Goal: Task Accomplishment & Management: Manage account settings

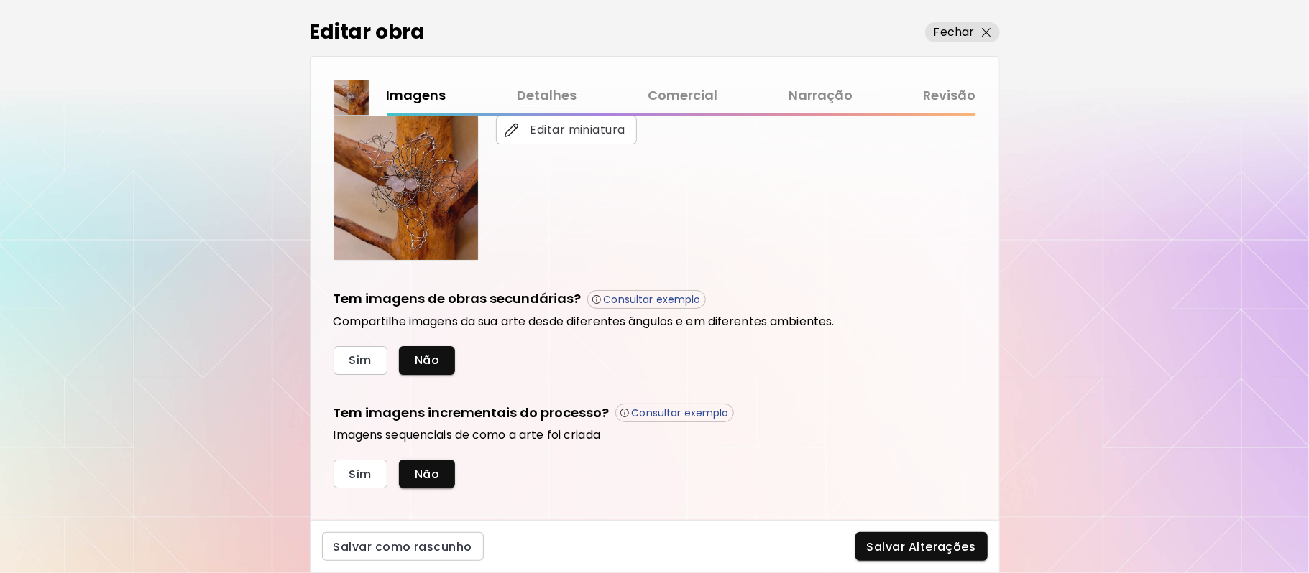
scroll to position [356, 0]
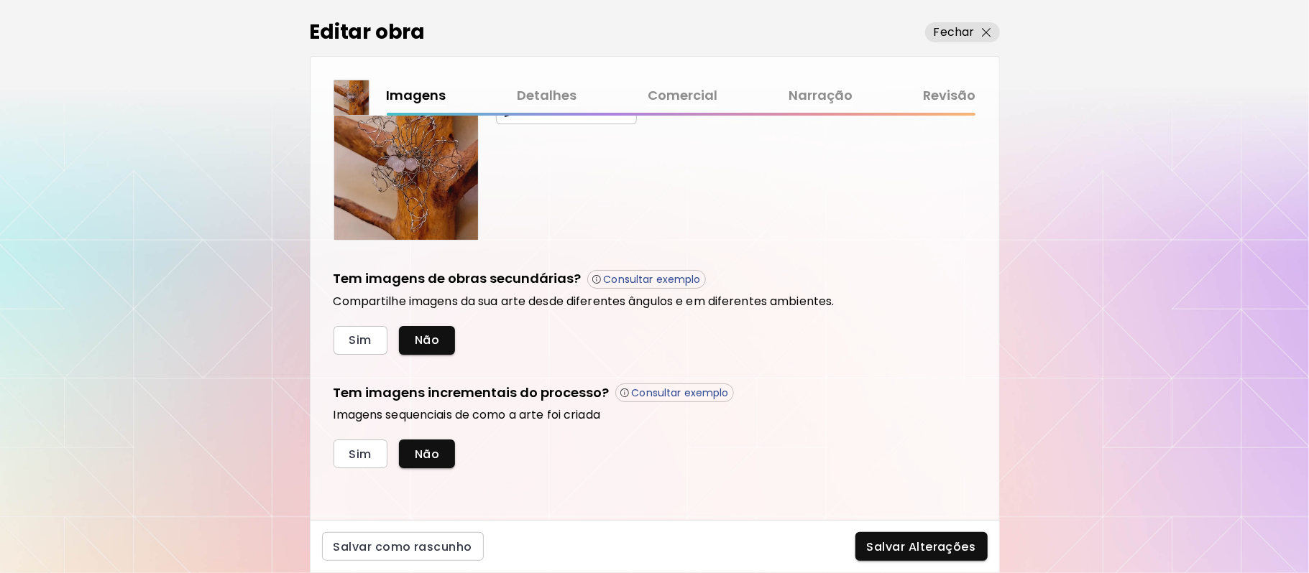
click at [956, 420] on h6 "Imagens sequenciais de como a arte foi criada" at bounding box center [654, 415] width 642 height 14
click at [356, 341] on span "Sim" at bounding box center [360, 340] width 22 height 15
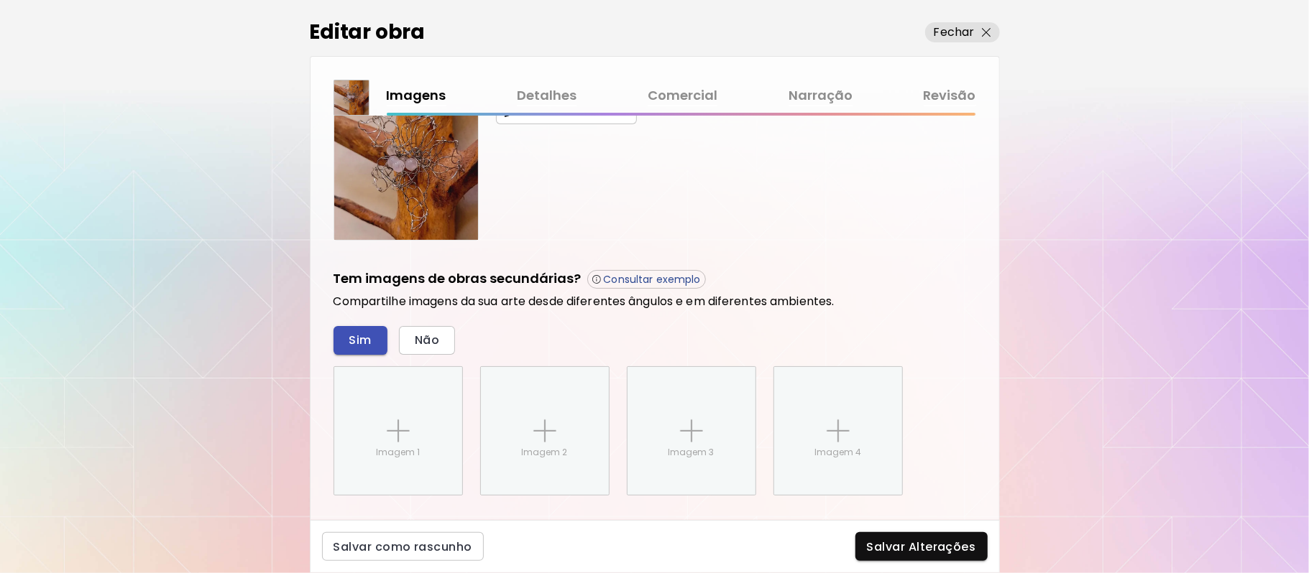
click at [356, 367] on div "Imagem 1" at bounding box center [398, 431] width 128 height 128
click at [0, 0] on input "Imagem 1" at bounding box center [0, 0] width 0 height 0
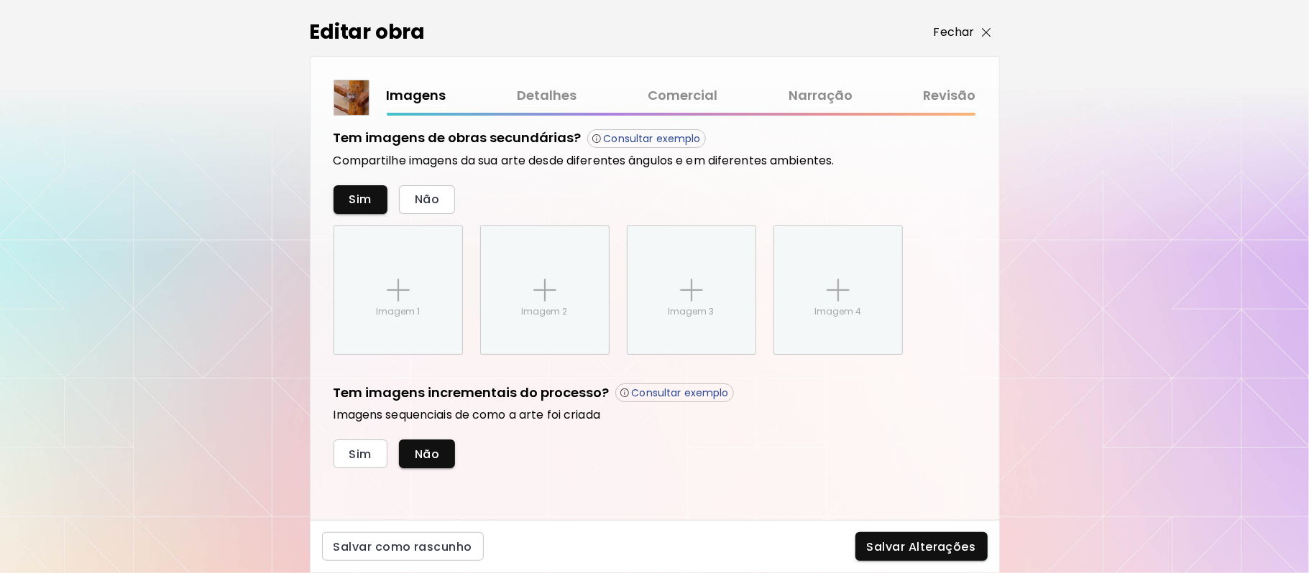
click at [960, 29] on p "Fechar" at bounding box center [954, 32] width 41 height 17
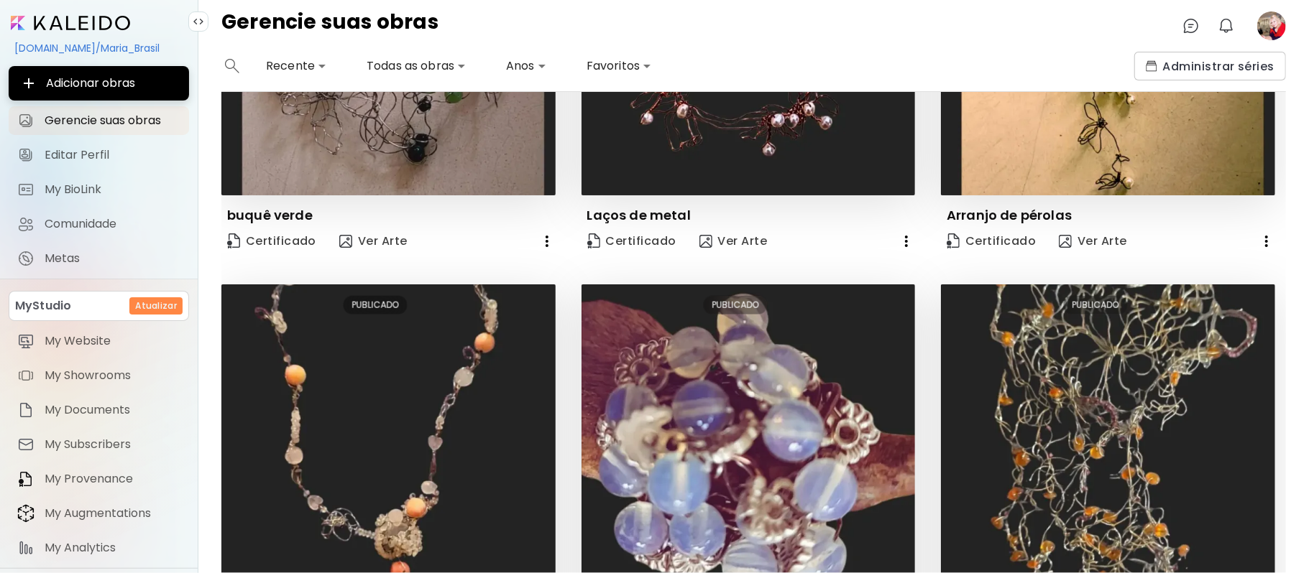
scroll to position [1259, 0]
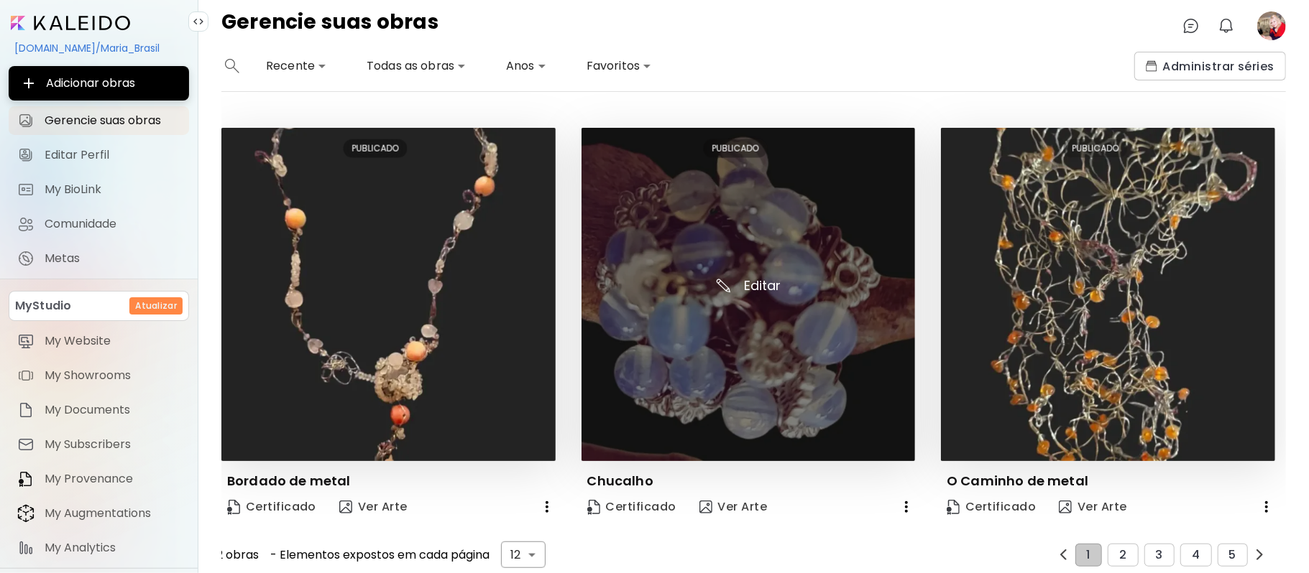
click at [687, 357] on img at bounding box center [748, 295] width 334 height 334
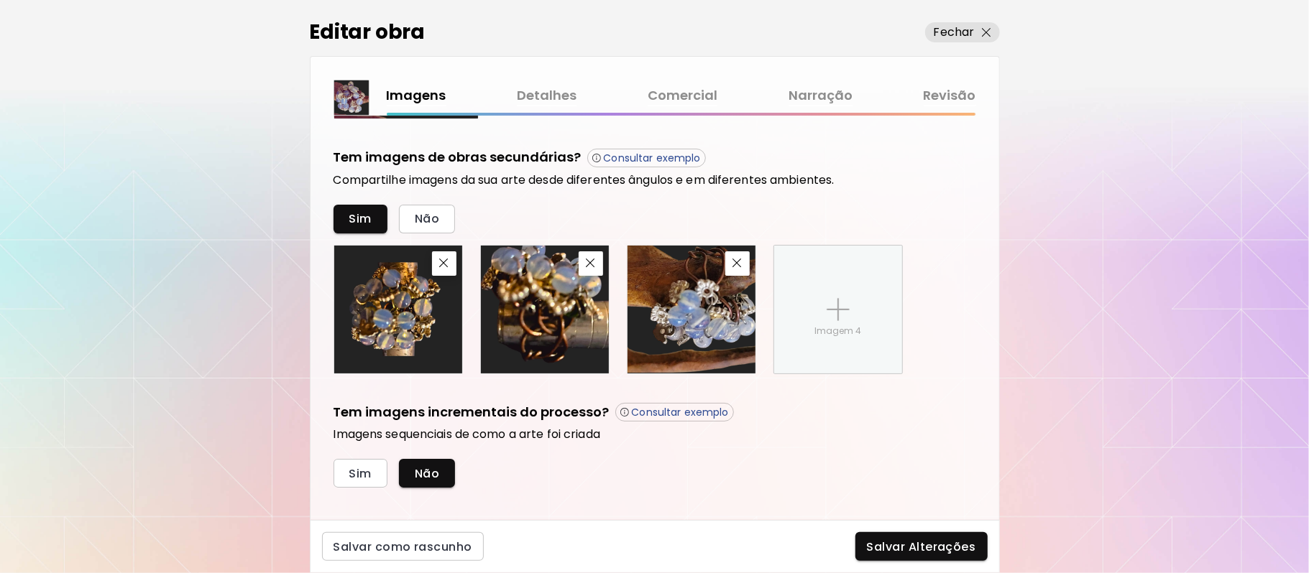
scroll to position [475, 0]
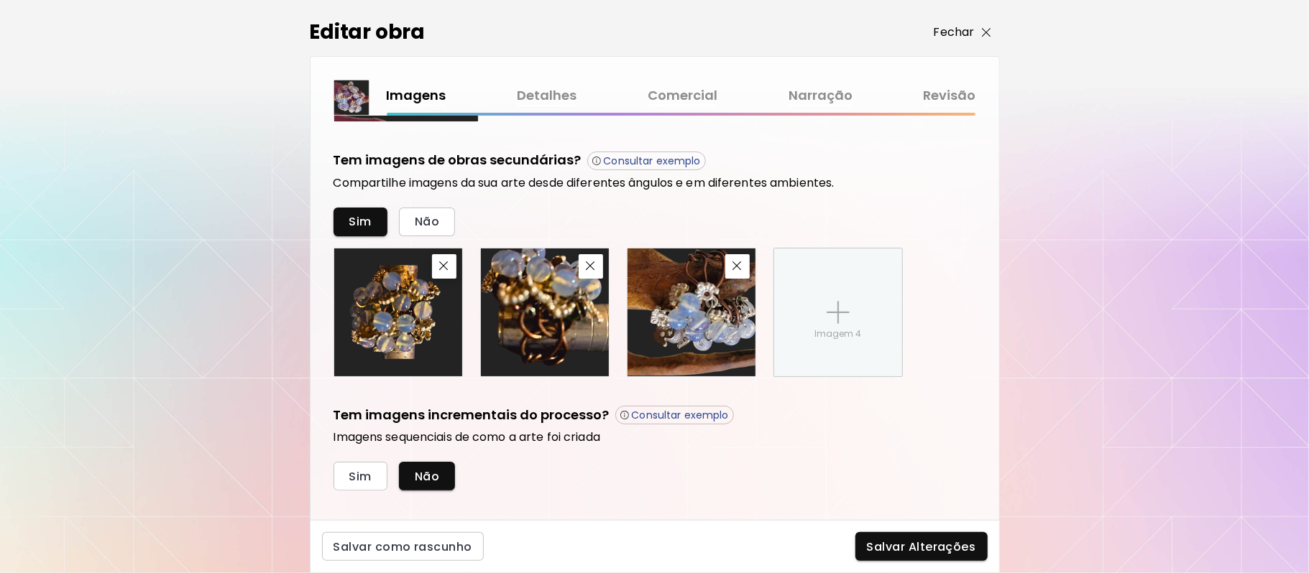
click at [955, 32] on p "Fechar" at bounding box center [954, 32] width 41 height 17
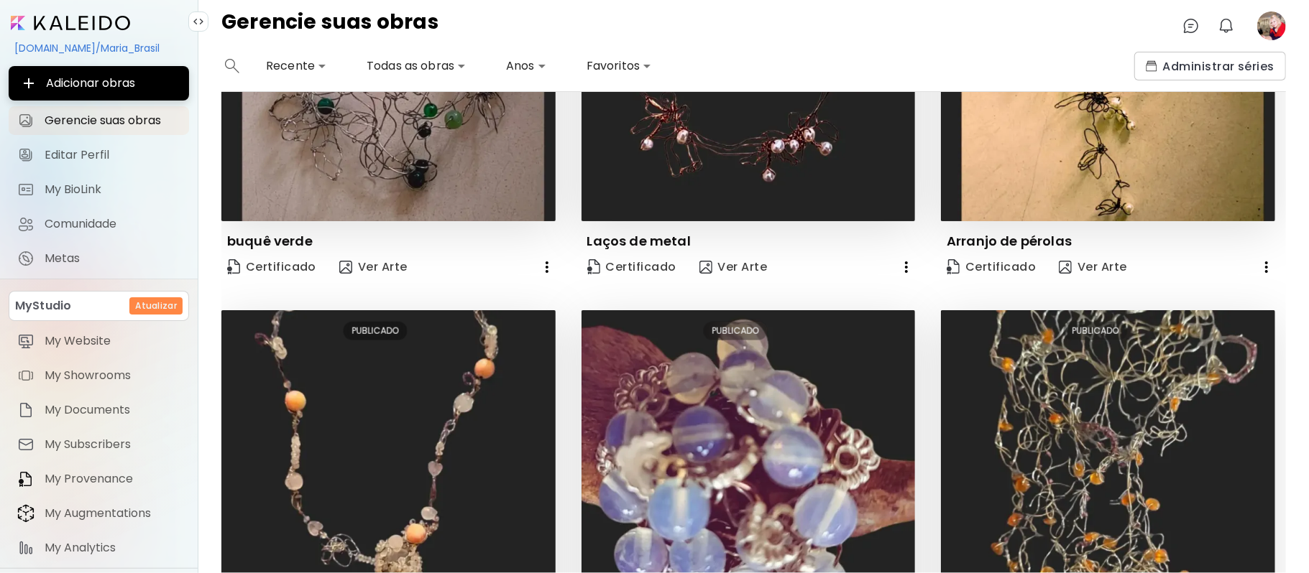
scroll to position [1259, 0]
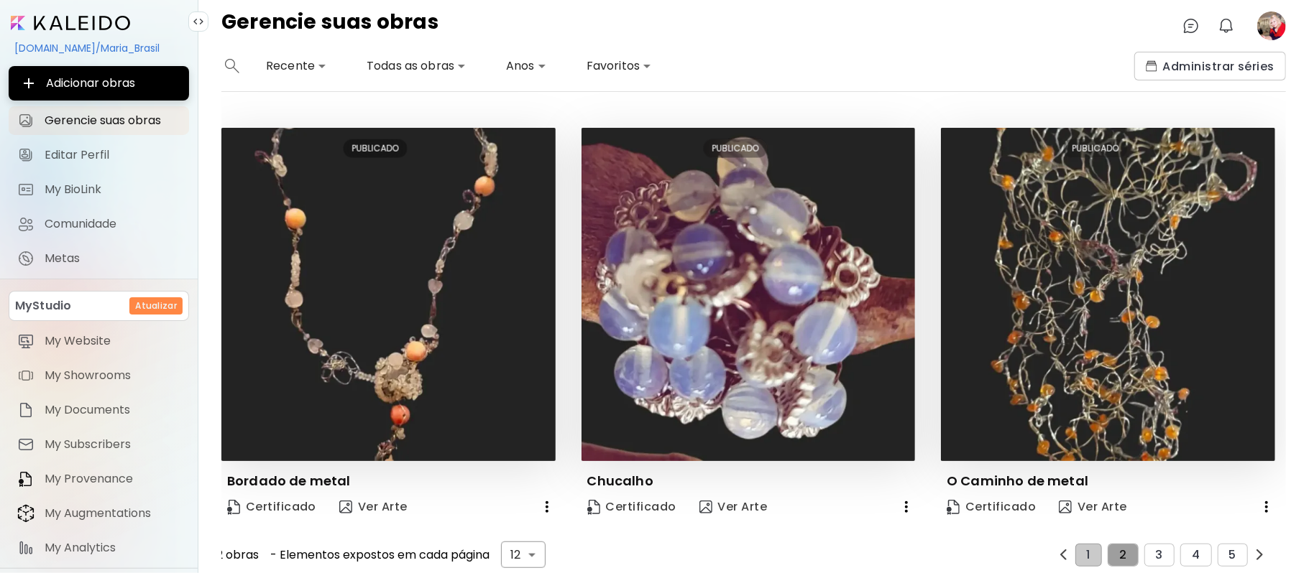
click at [1119, 549] on span "2" at bounding box center [1122, 555] width 7 height 13
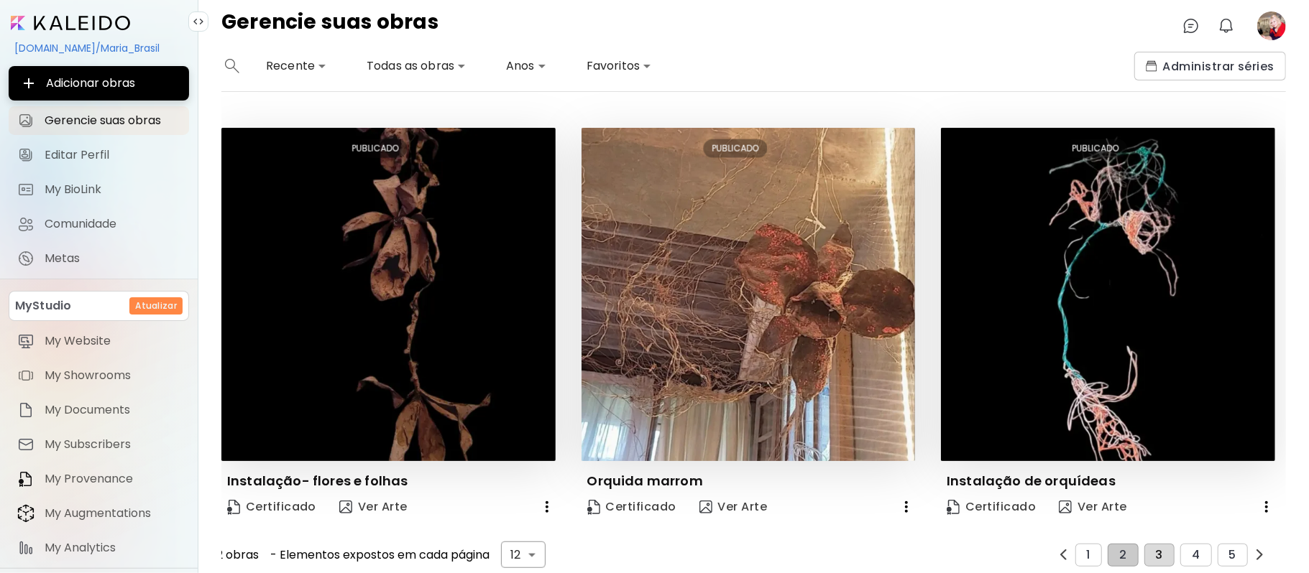
click at [1153, 544] on button "3" at bounding box center [1159, 555] width 30 height 23
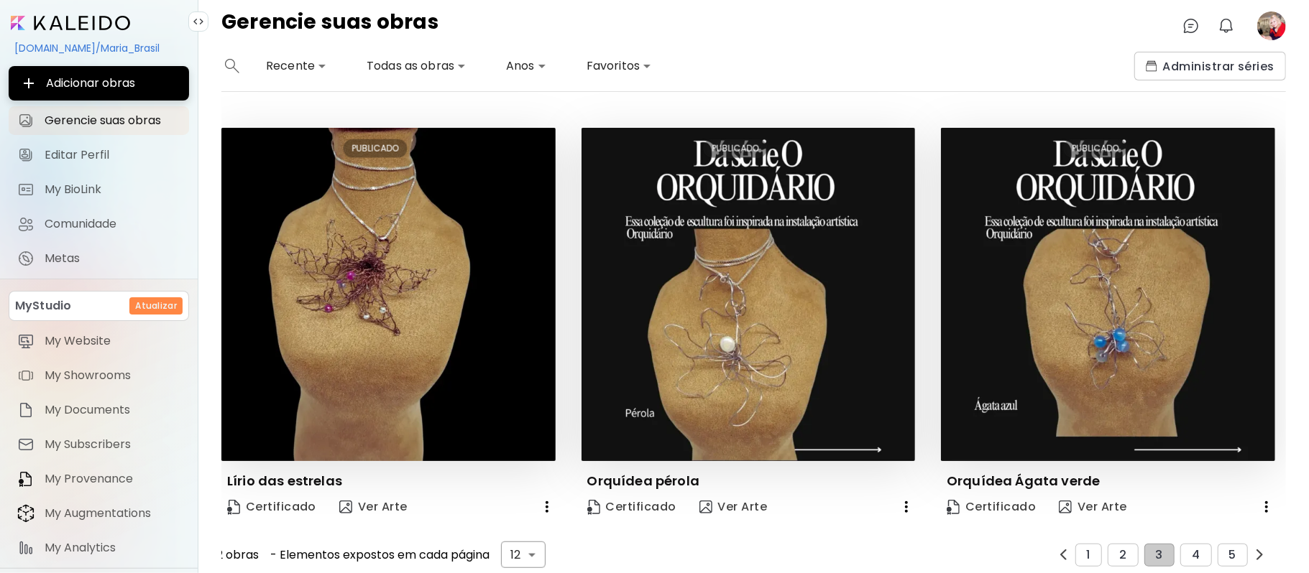
scroll to position [1245, 0]
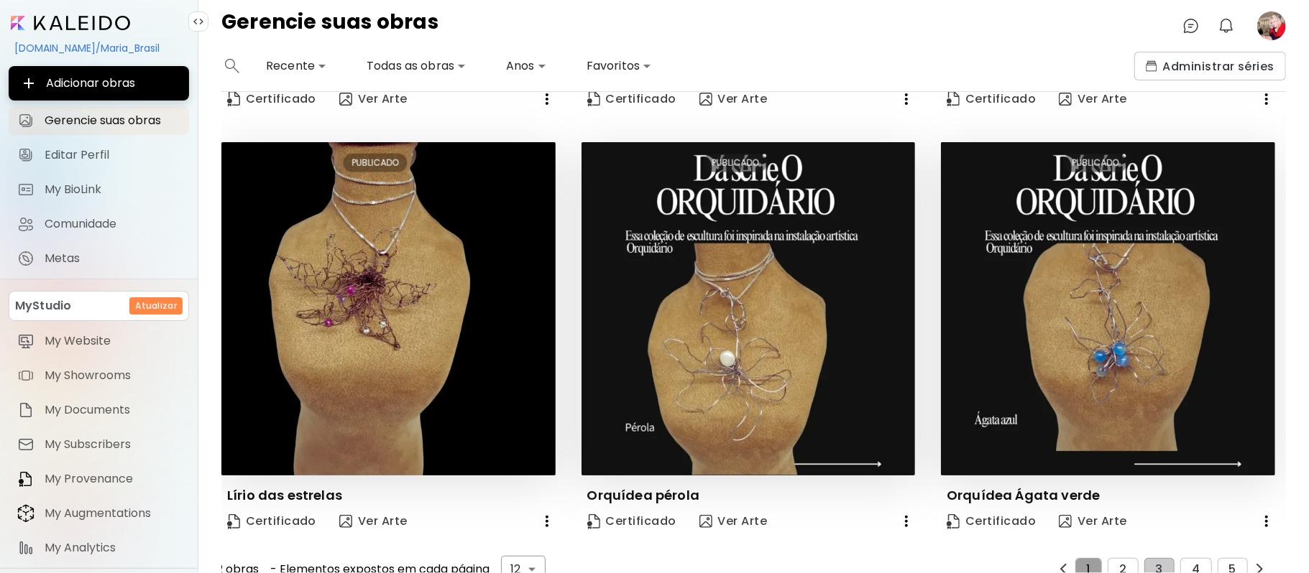
click at [1075, 558] on button "1" at bounding box center [1088, 569] width 27 height 23
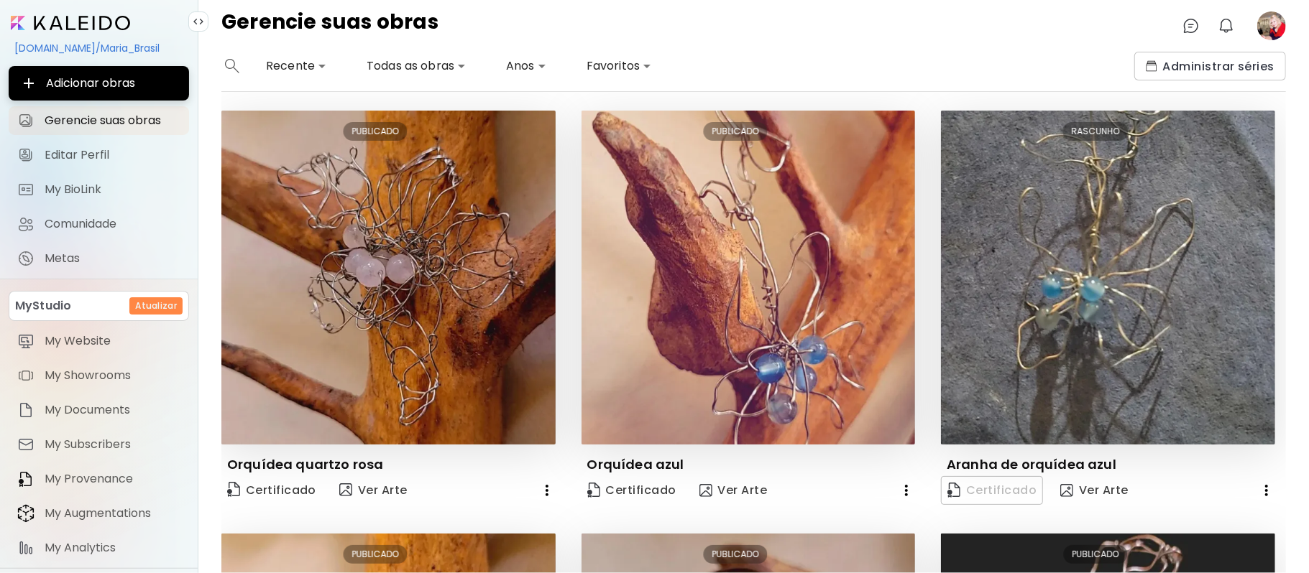
scroll to position [0, 0]
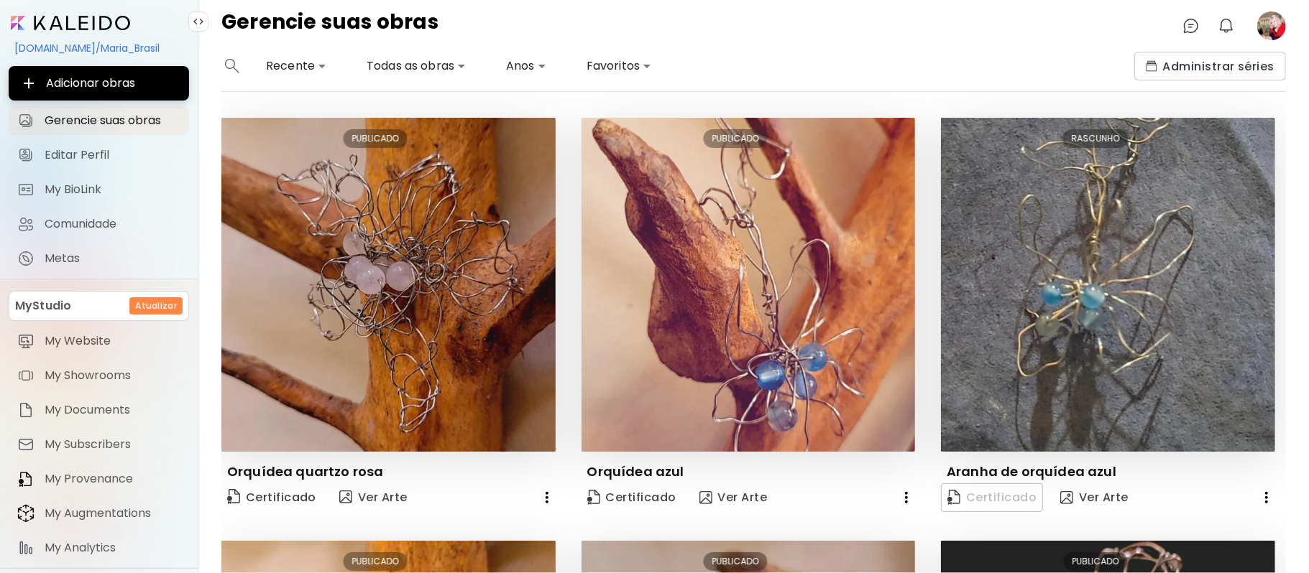
click at [1300, 147] on div "**********" at bounding box center [753, 313] width 1110 height 522
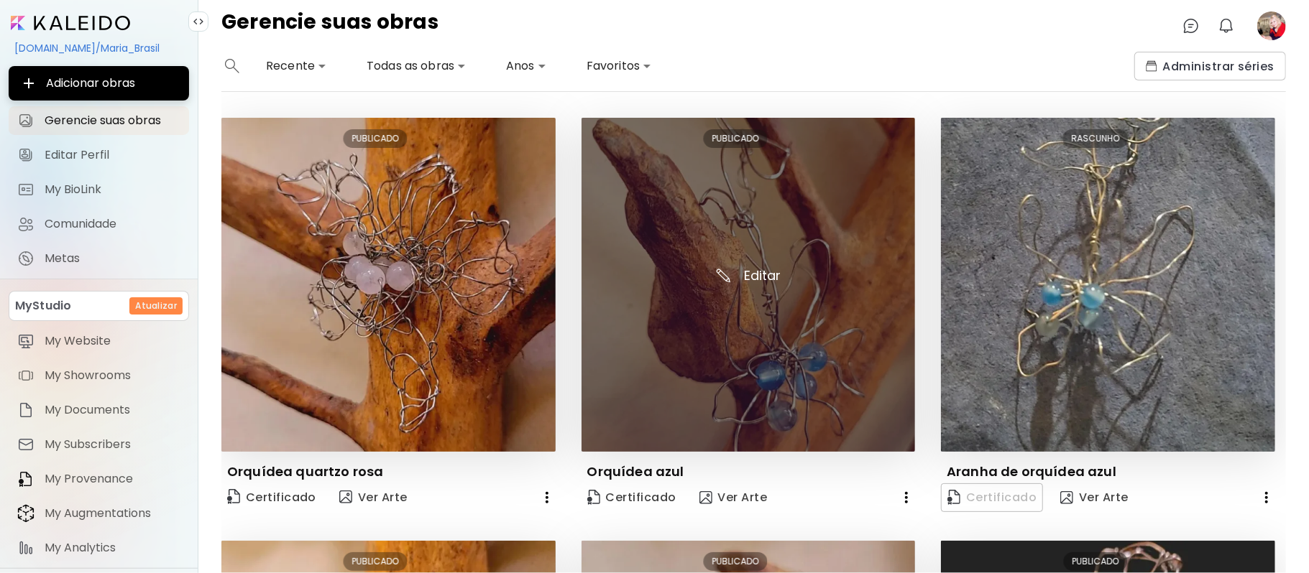
click at [754, 225] on img at bounding box center [748, 285] width 334 height 334
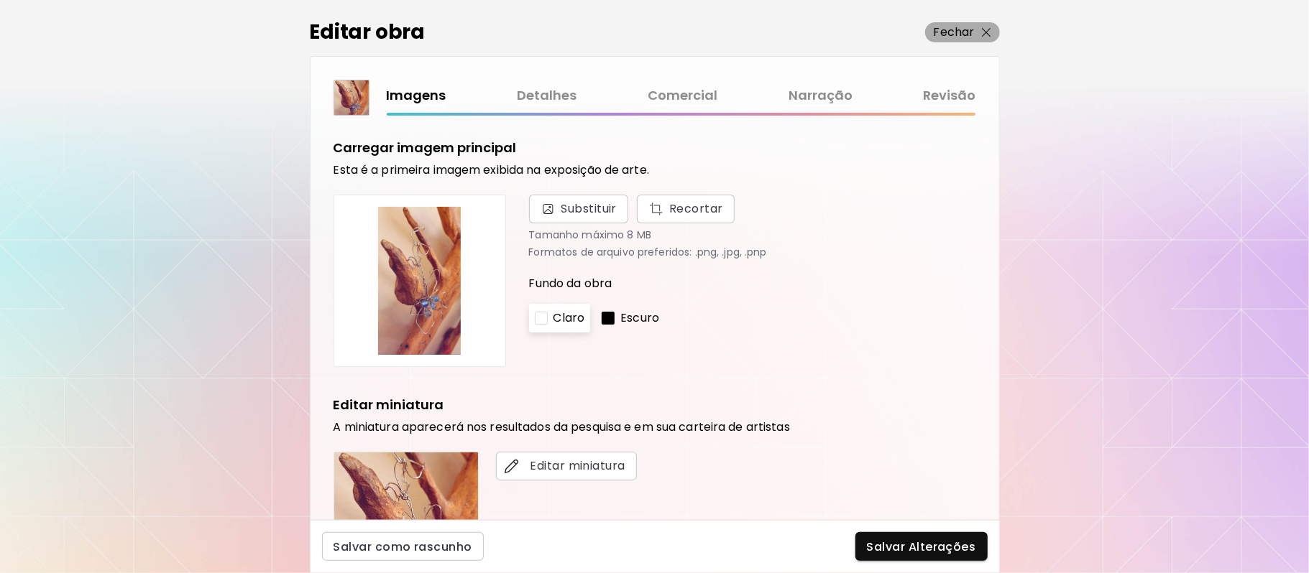
click at [972, 37] on p "Fechar" at bounding box center [954, 32] width 41 height 17
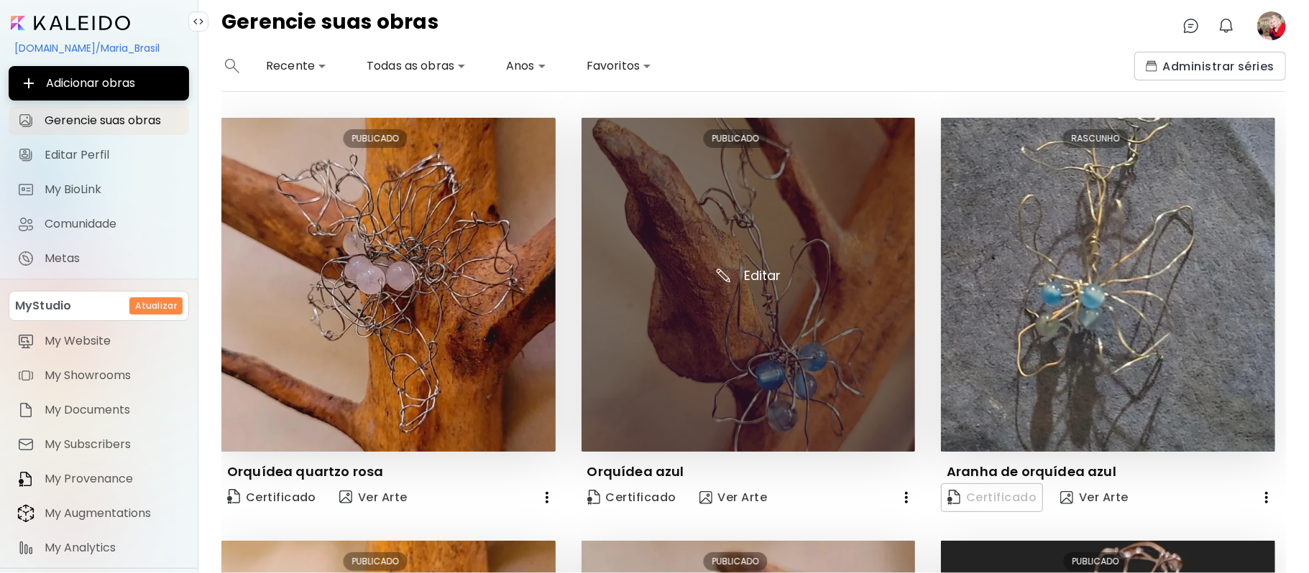
click at [798, 249] on img at bounding box center [748, 285] width 334 height 334
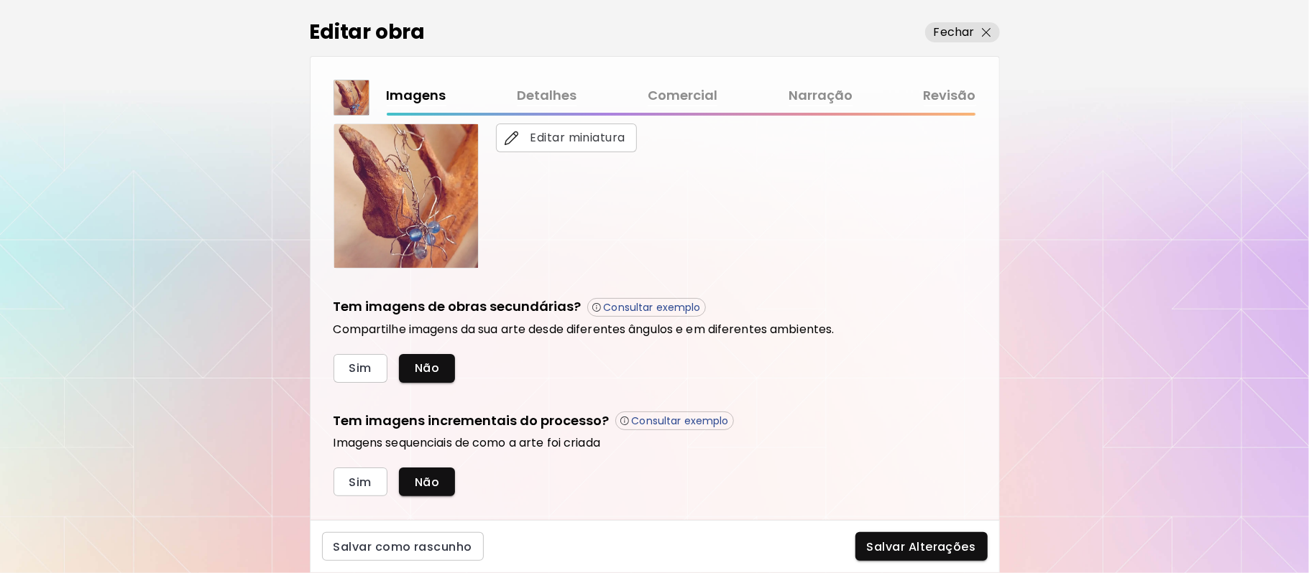
scroll to position [356, 0]
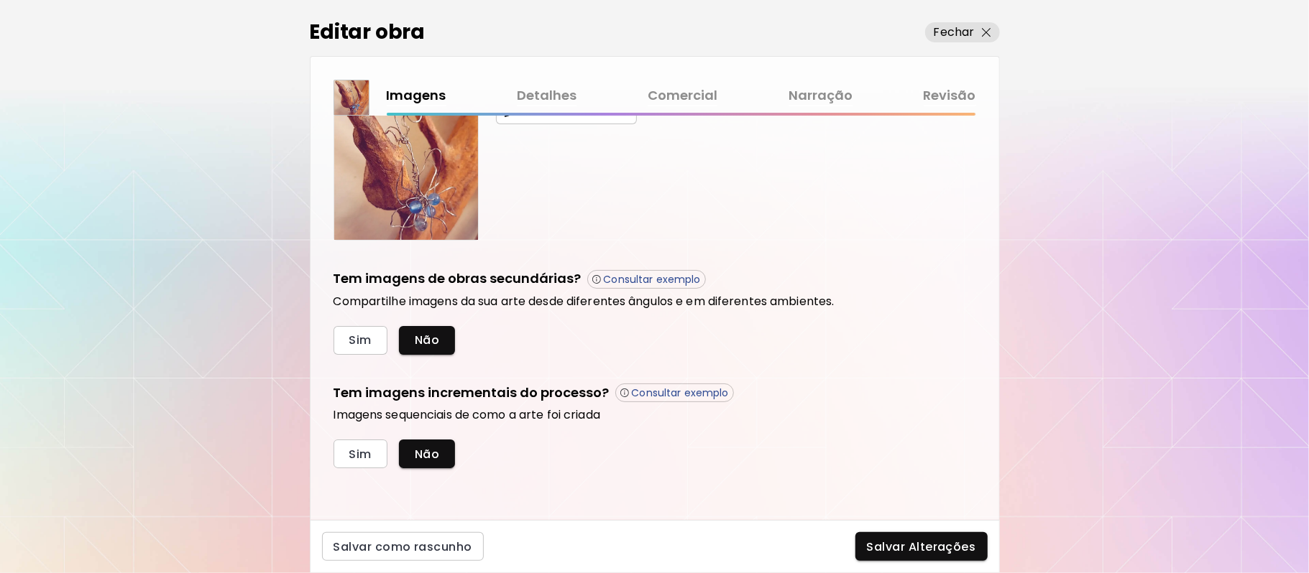
click at [972, 469] on div "Carregar imagem principal Esta é a primeira imagem exibida na exposição de arte…" at bounding box center [654, 318] width 688 height 405
click at [906, 553] on span "Salvar Alterações" at bounding box center [921, 547] width 109 height 15
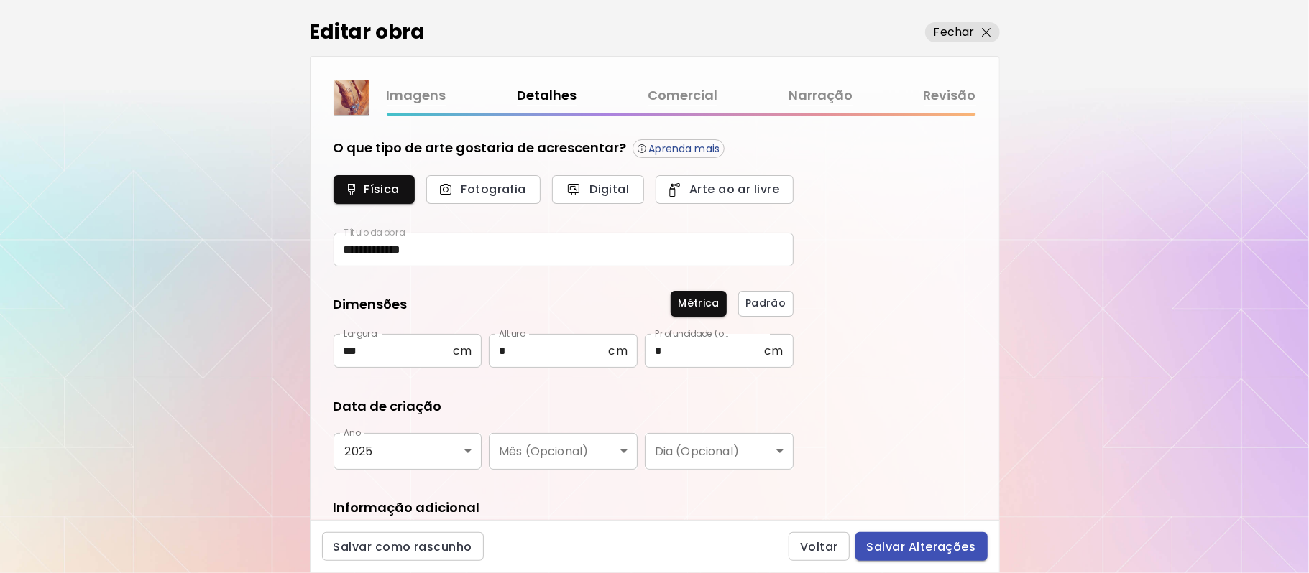
type input "*********"
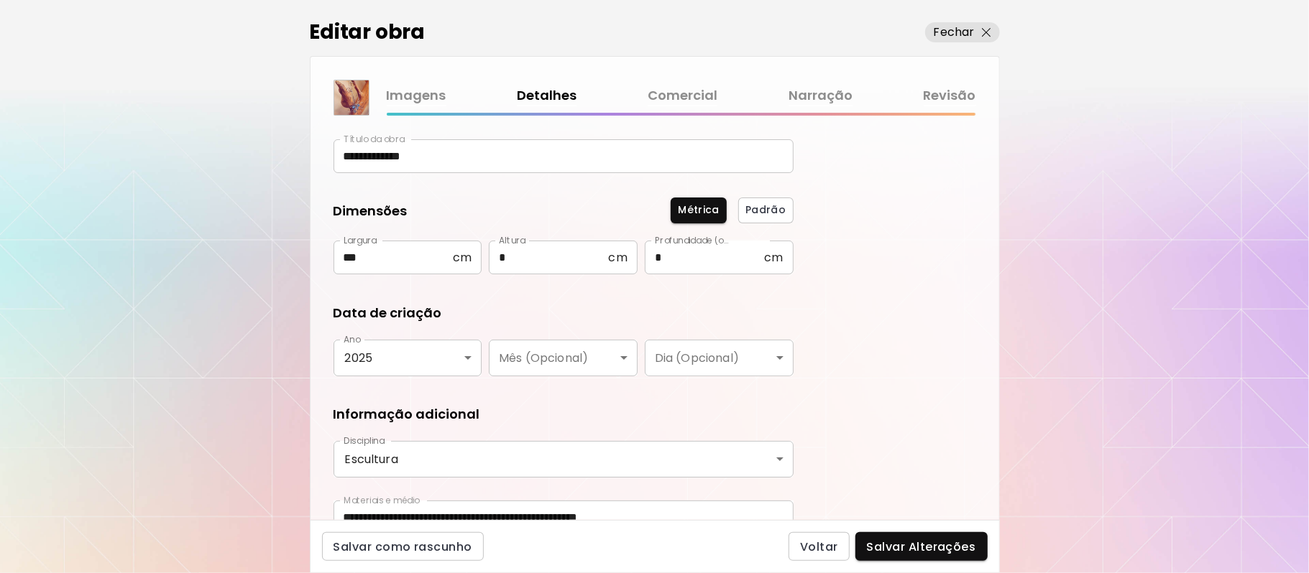
scroll to position [165, 0]
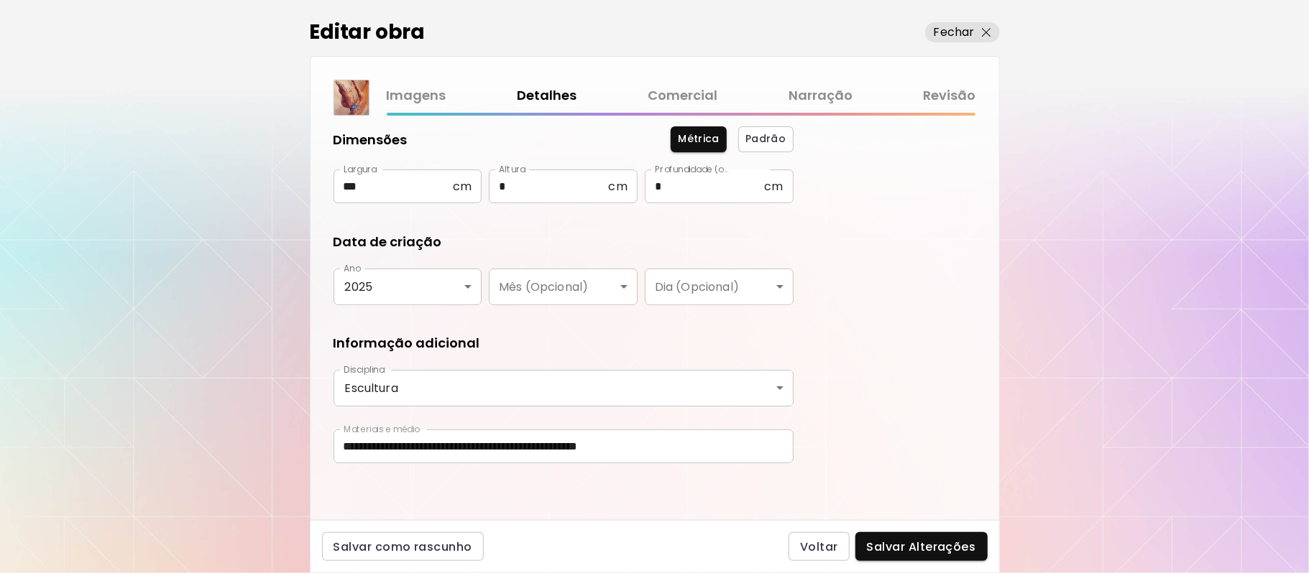
click at [1009, 481] on div "**********" at bounding box center [654, 286] width 1309 height 573
click at [900, 549] on span "Salvar Alterações" at bounding box center [921, 547] width 109 height 15
click at [900, 549] on div "Voltar Salvar Alterações" at bounding box center [887, 547] width 199 height 29
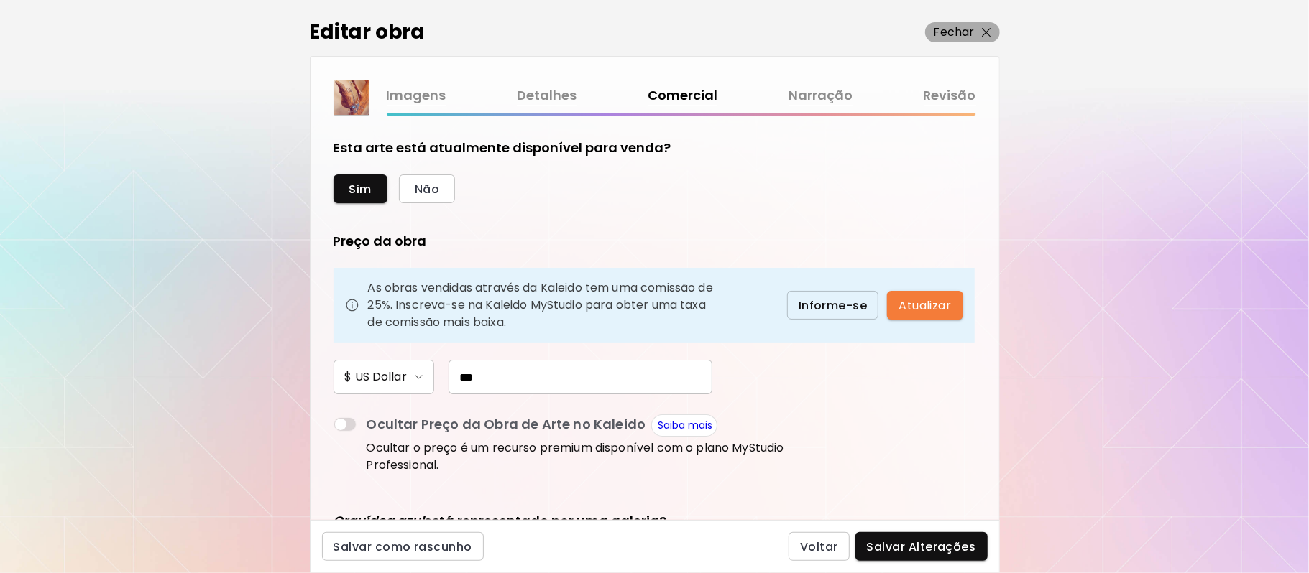
click at [953, 24] on p "Fechar" at bounding box center [954, 32] width 41 height 17
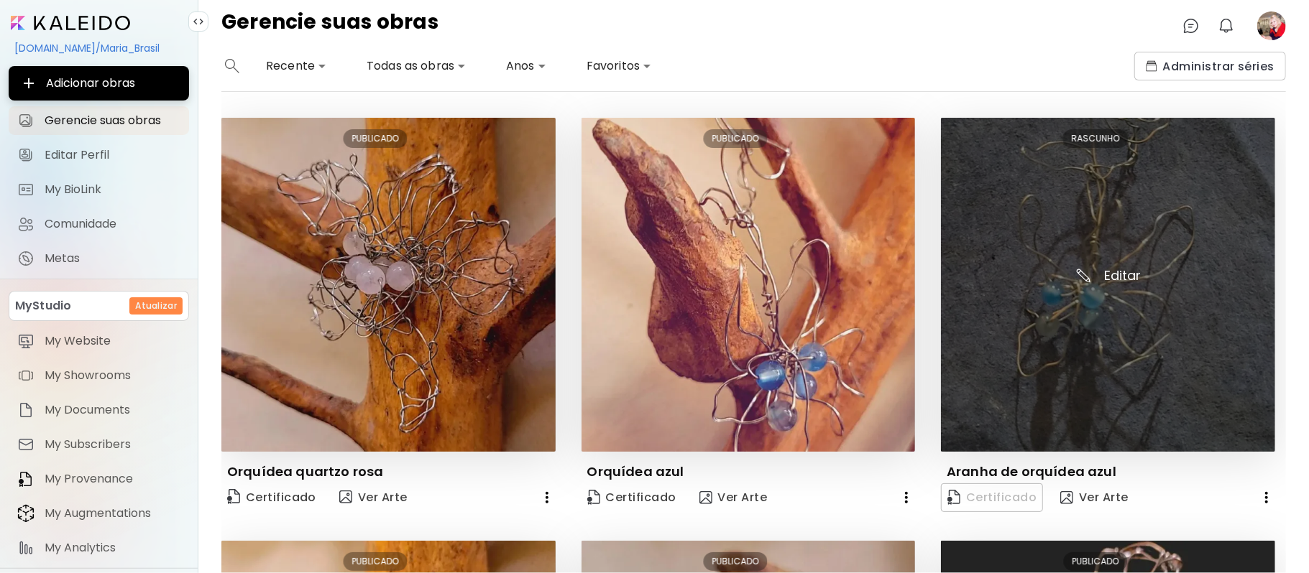
click at [1062, 334] on img at bounding box center [1108, 285] width 334 height 334
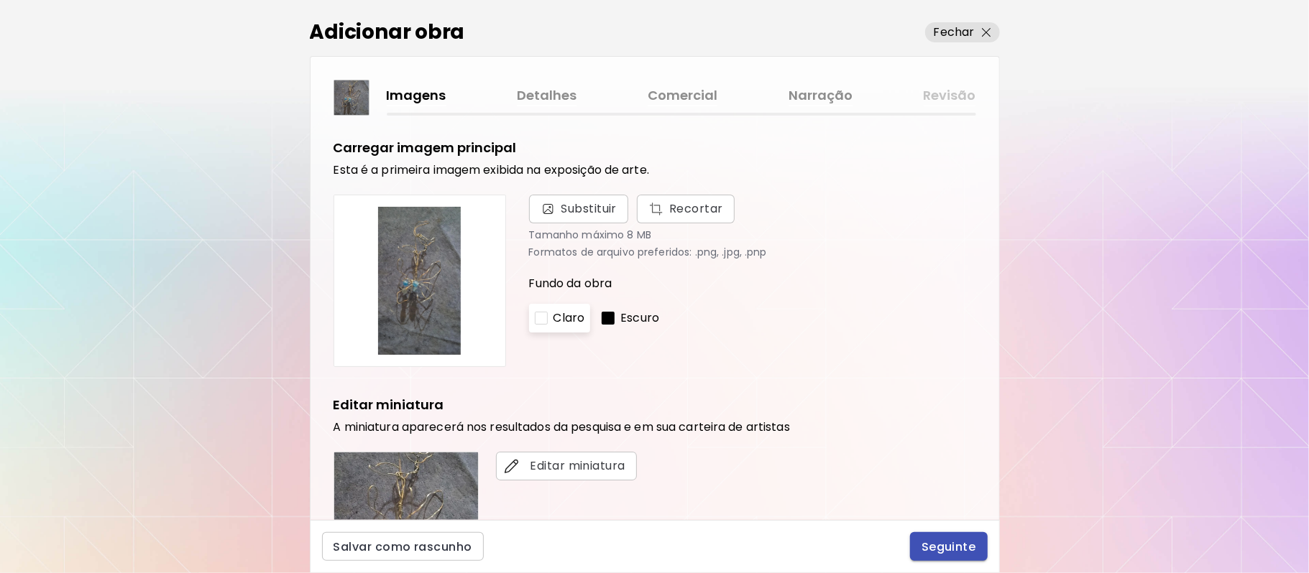
click at [946, 548] on span "Seguinte" at bounding box center [948, 547] width 55 height 15
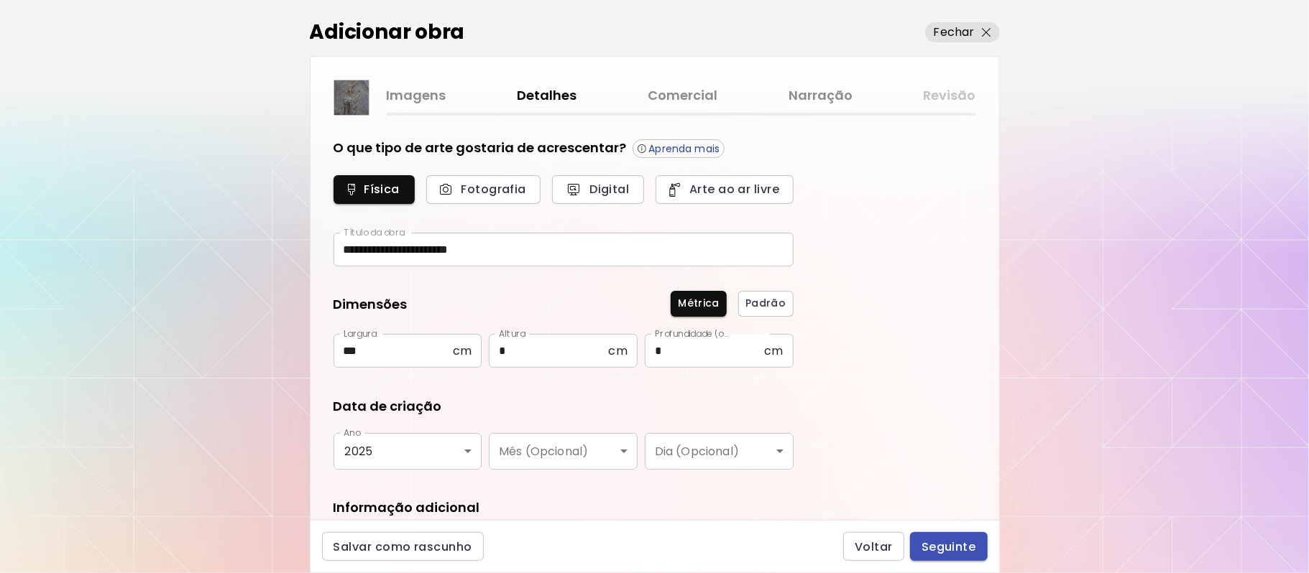
click at [946, 548] on span "Seguinte" at bounding box center [948, 547] width 55 height 15
click at [946, 548] on div "Voltar Seguinte" at bounding box center [915, 547] width 144 height 29
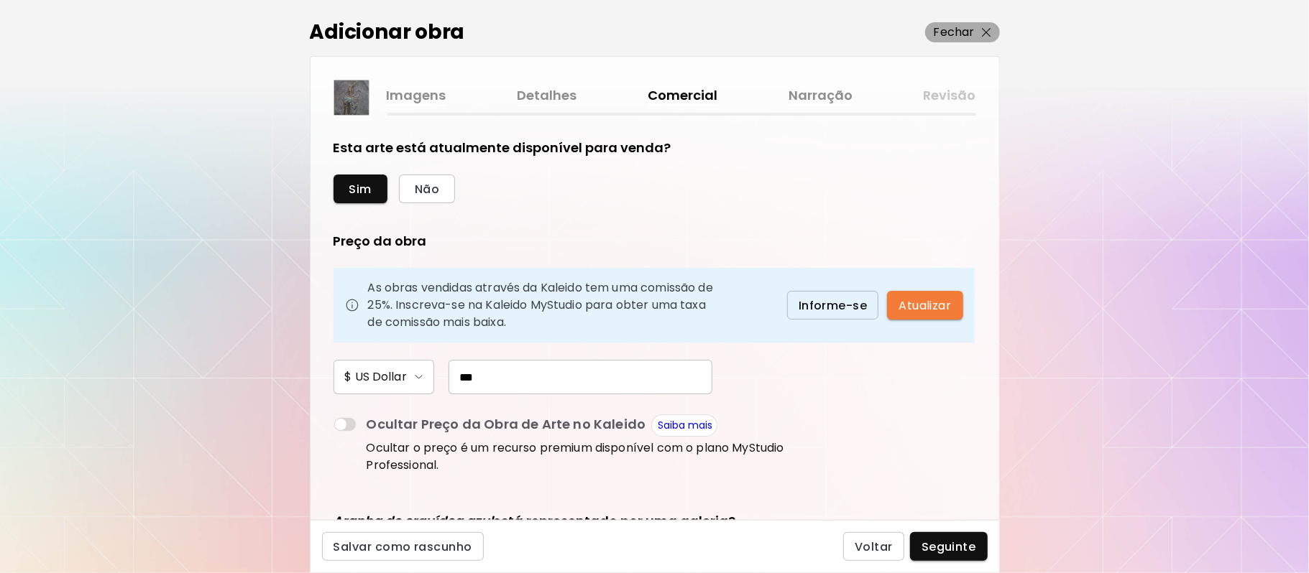
click at [961, 27] on p "Fechar" at bounding box center [954, 32] width 41 height 17
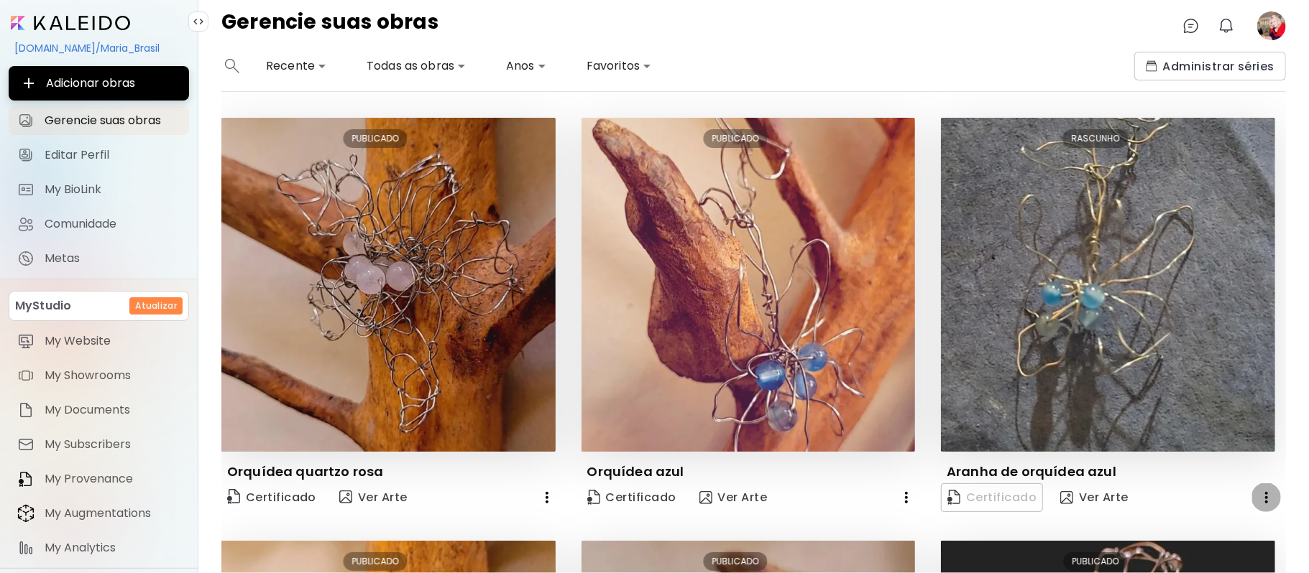
click at [1258, 492] on icon "button" at bounding box center [1266, 497] width 17 height 17
click at [1254, 492] on div at bounding box center [654, 286] width 1309 height 573
click at [1258, 492] on icon "button" at bounding box center [1266, 497] width 17 height 17
click at [1254, 492] on div at bounding box center [654, 286] width 1309 height 573
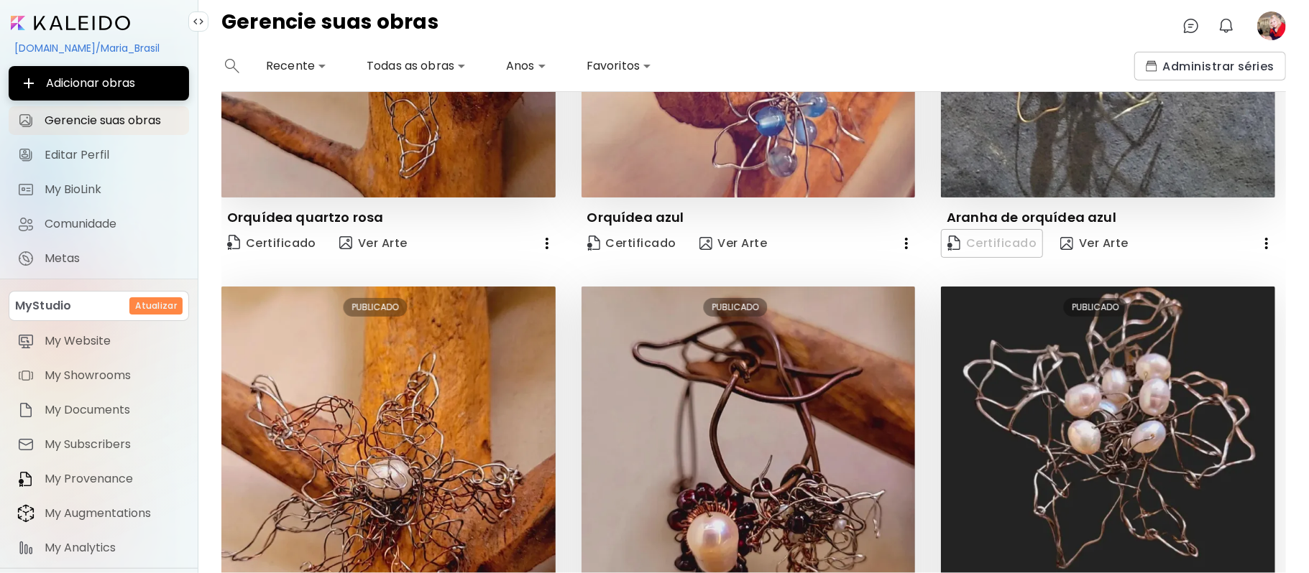
scroll to position [295, 0]
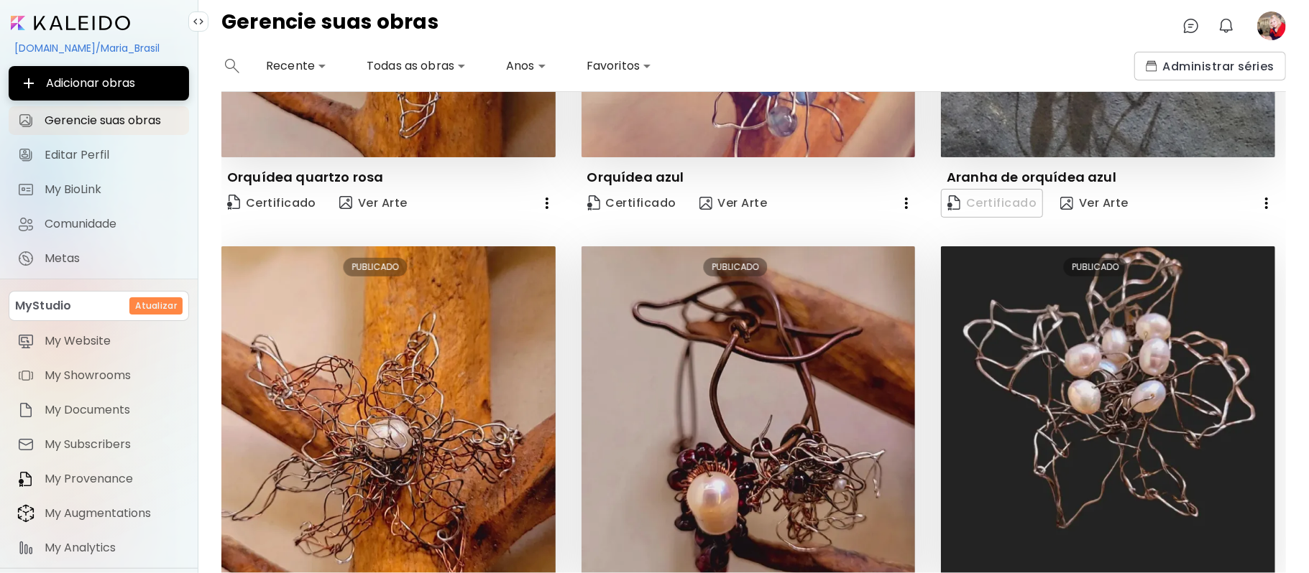
click at [1303, 264] on div "**********" at bounding box center [753, 313] width 1110 height 522
click at [1258, 198] on icon "button" at bounding box center [1266, 203] width 17 height 17
click at [1230, 231] on li "Eliminar" at bounding box center [1221, 229] width 97 height 26
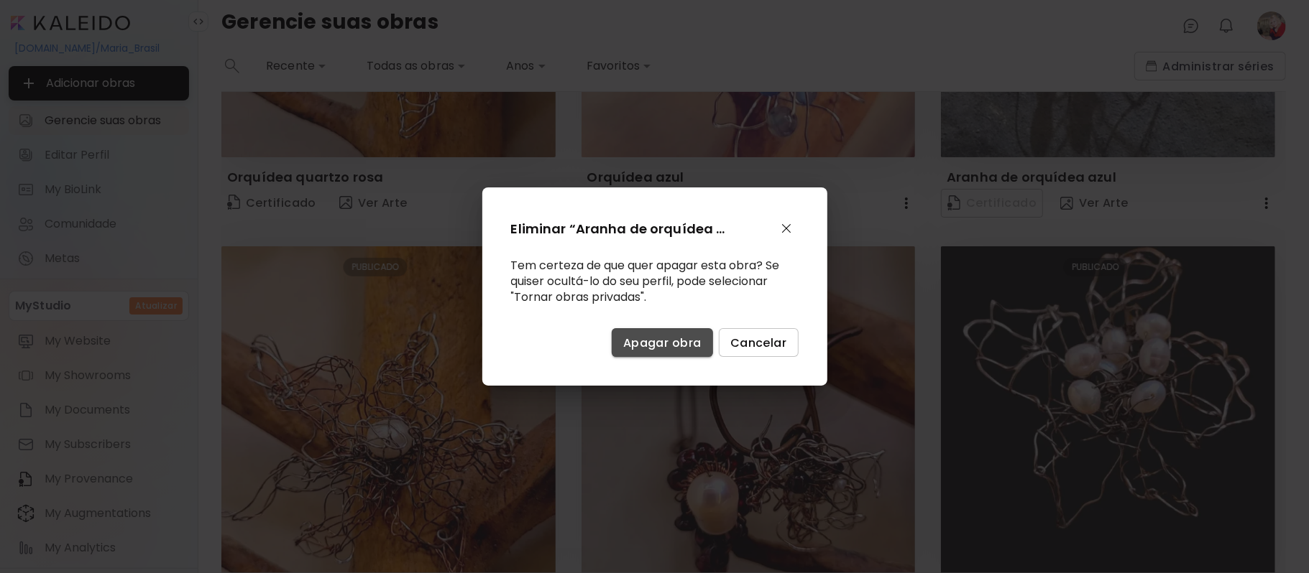
click at [668, 345] on span "Apagar obra" at bounding box center [662, 343] width 78 height 15
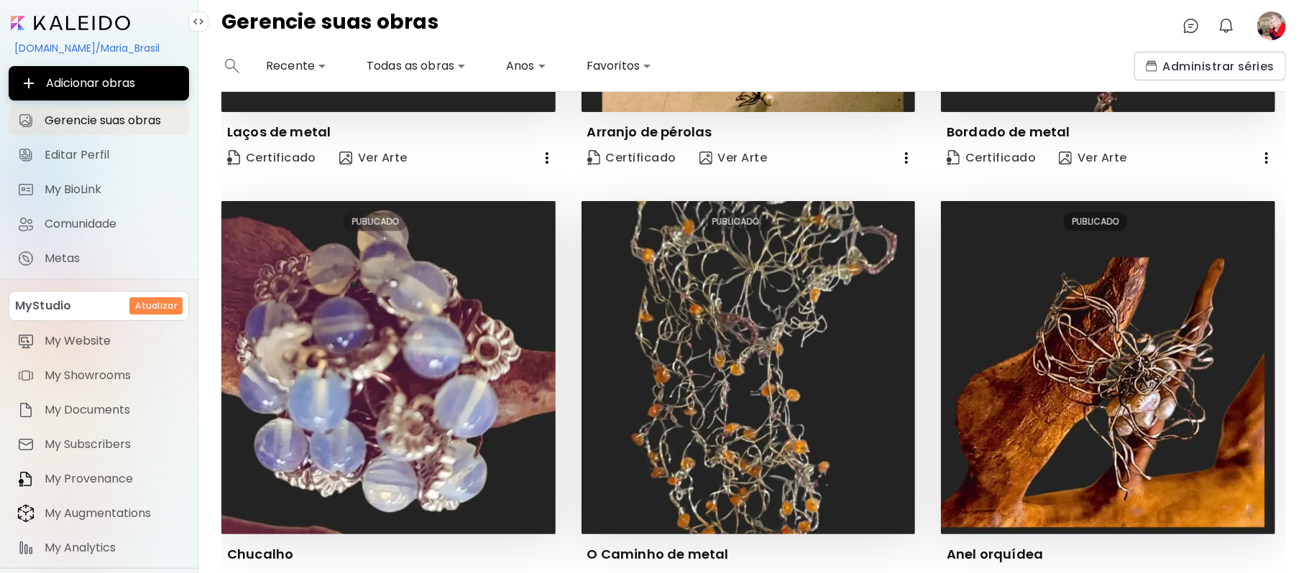
scroll to position [1259, 0]
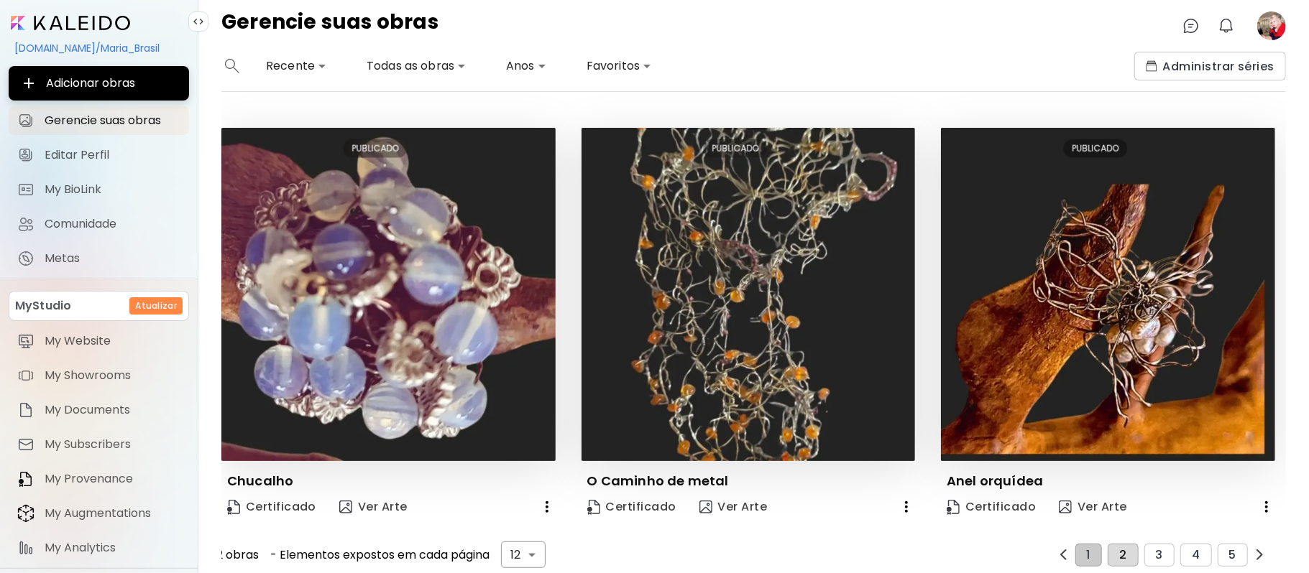
click at [1118, 544] on button "2" at bounding box center [1122, 555] width 30 height 23
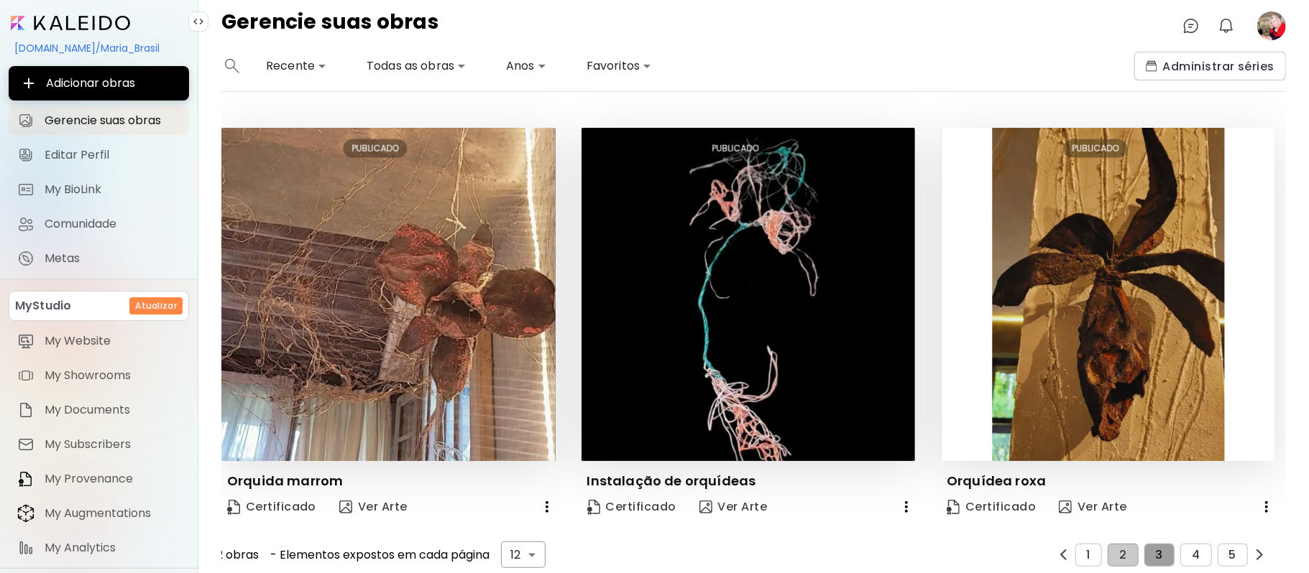
click at [1156, 549] on span "3" at bounding box center [1159, 555] width 7 height 13
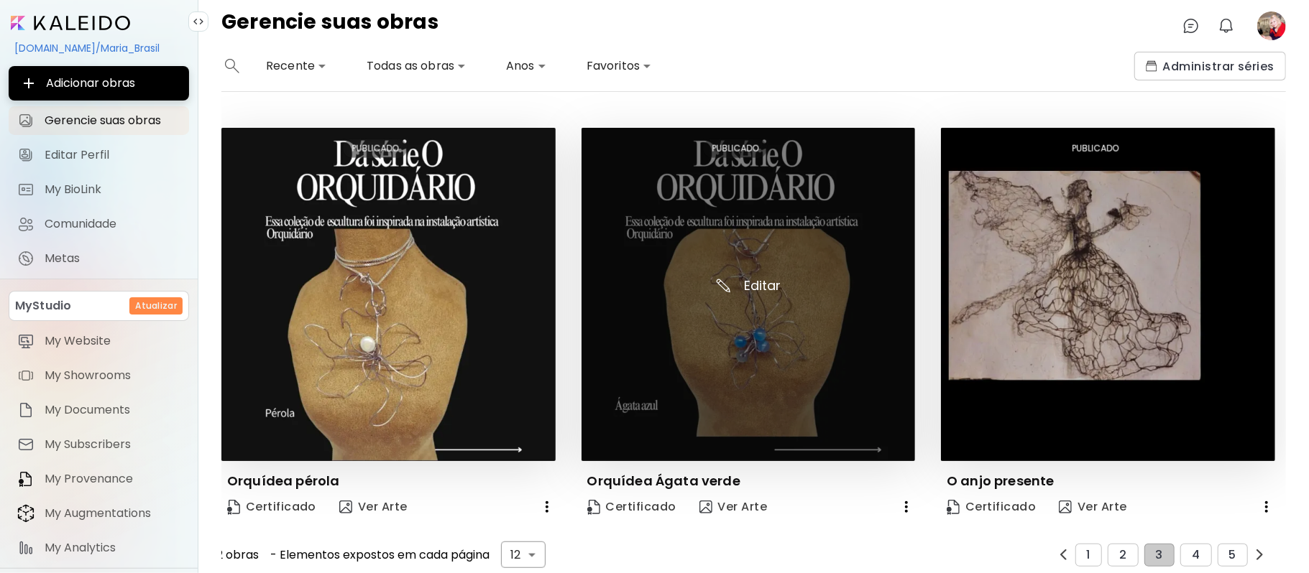
click at [757, 354] on img at bounding box center [748, 295] width 334 height 334
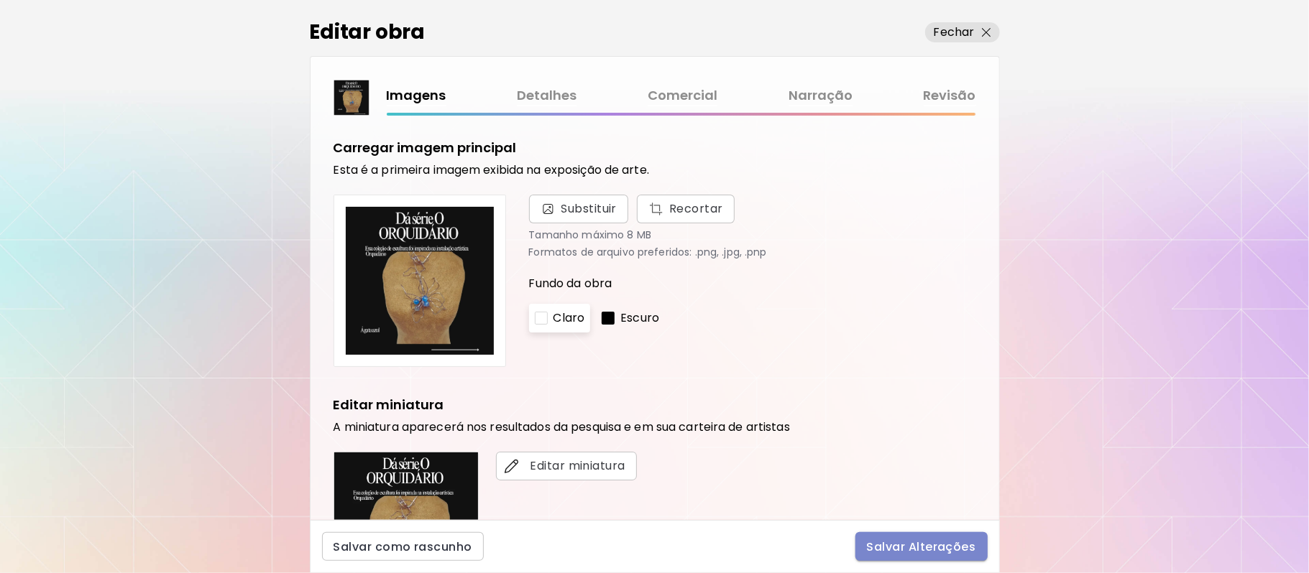
click at [943, 558] on button "Salvar Alterações" at bounding box center [921, 547] width 132 height 29
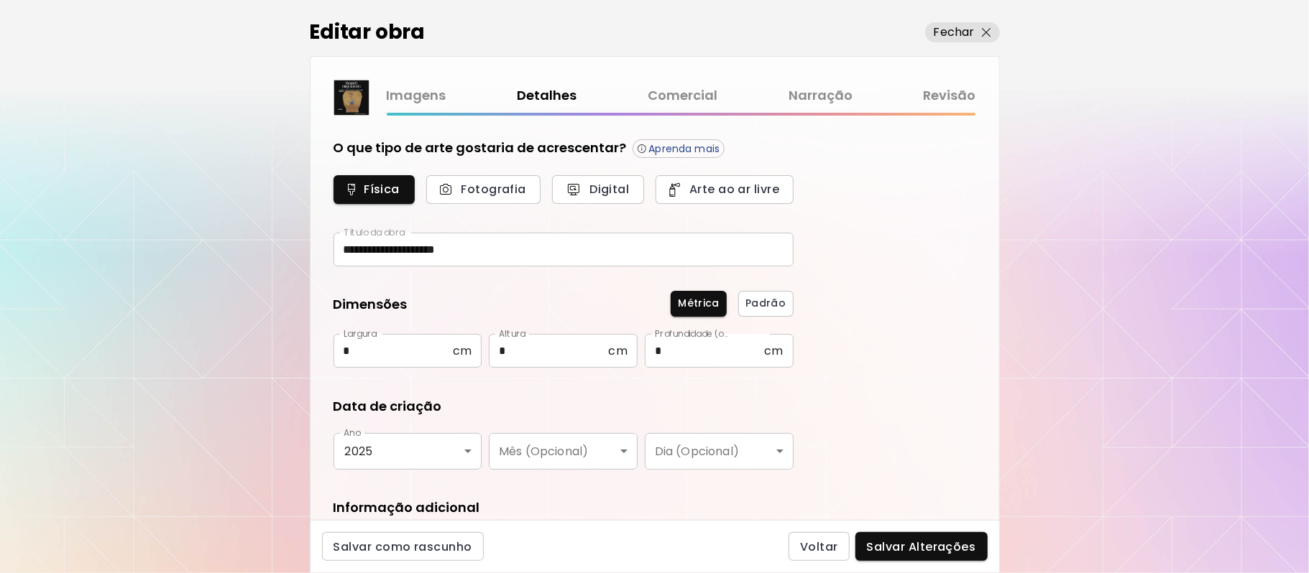
type input "*********"
click at [940, 558] on button "Salvar Alterações" at bounding box center [921, 547] width 132 height 29
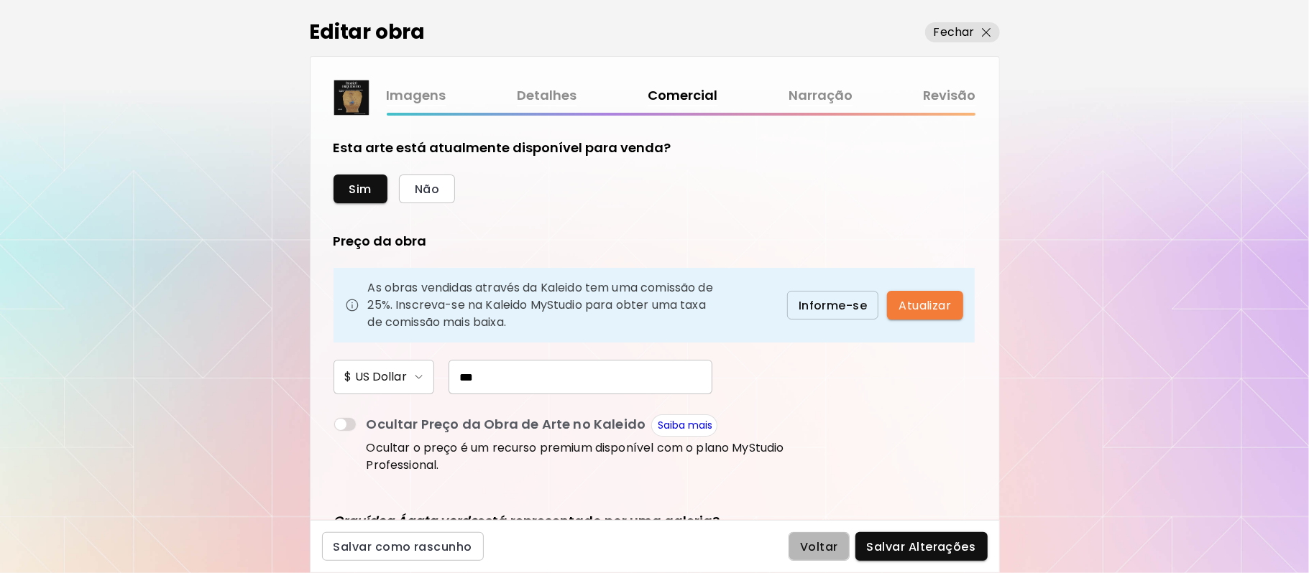
click at [823, 546] on span "Voltar" at bounding box center [819, 547] width 38 height 15
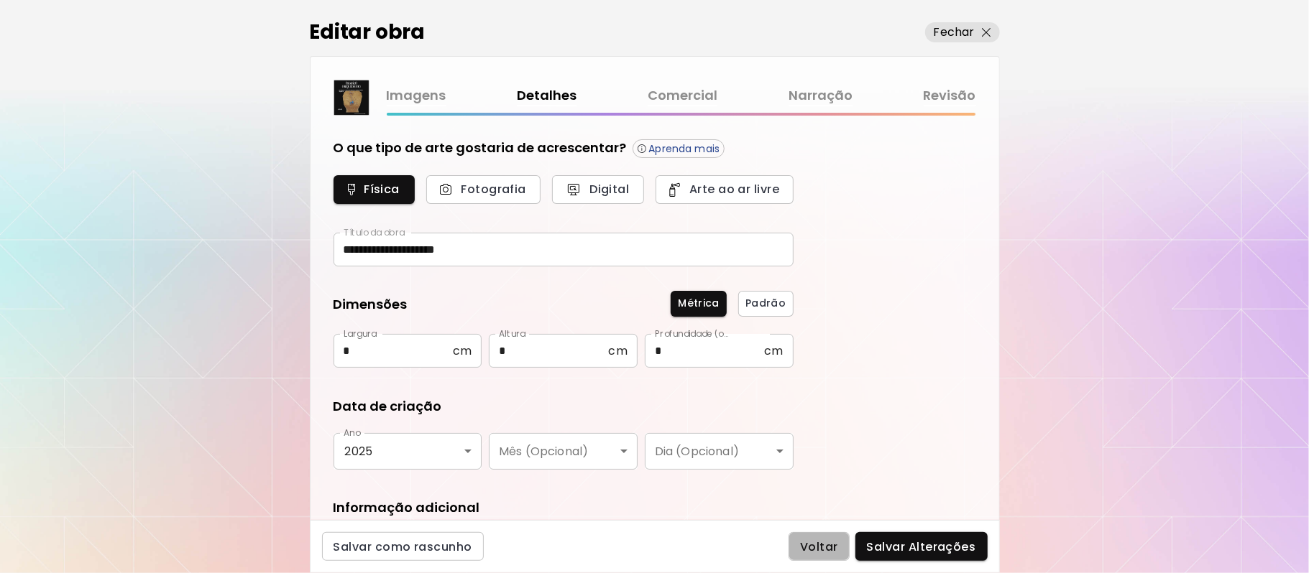
click at [823, 546] on span "Voltar" at bounding box center [819, 547] width 38 height 15
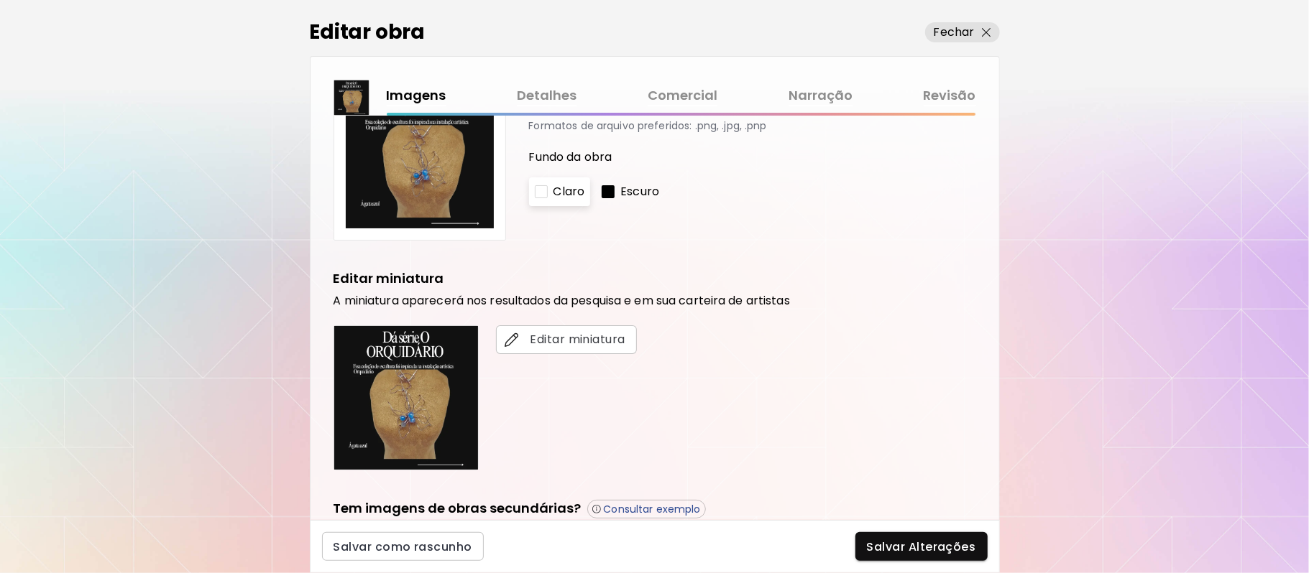
scroll to position [356, 0]
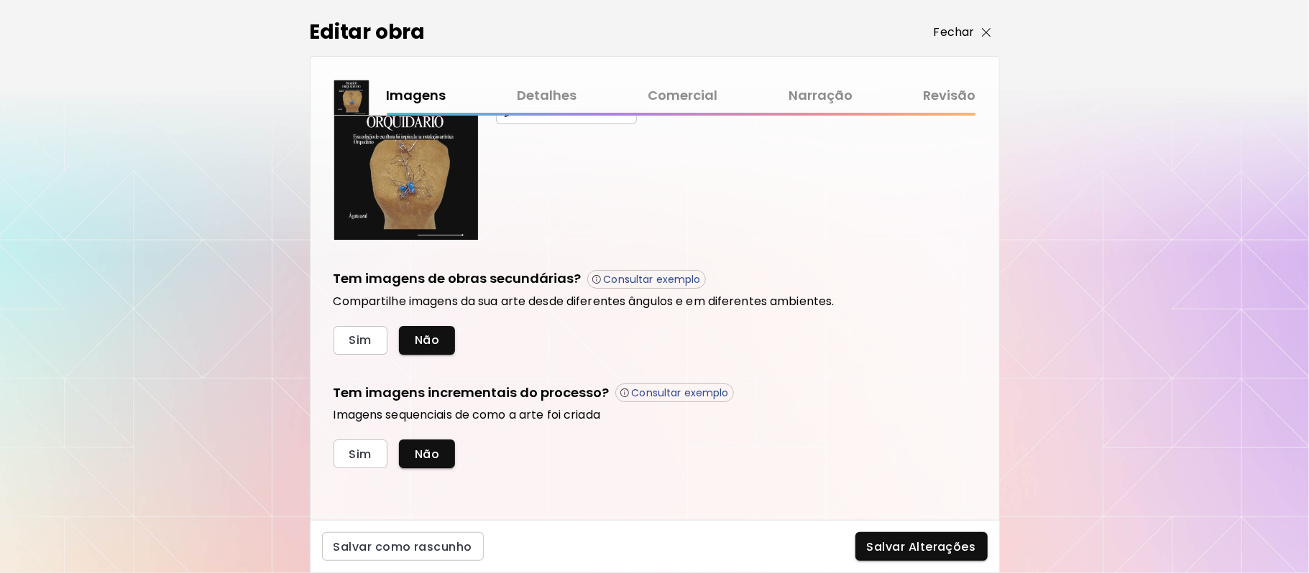
click at [972, 33] on p "Fechar" at bounding box center [954, 32] width 41 height 17
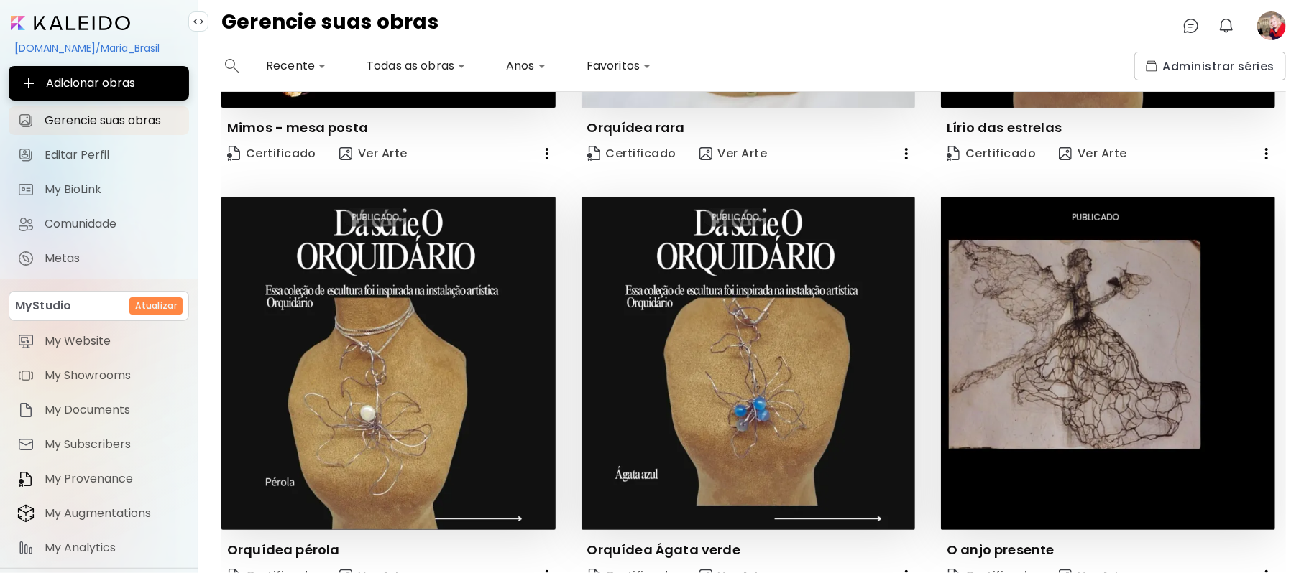
scroll to position [1222, 0]
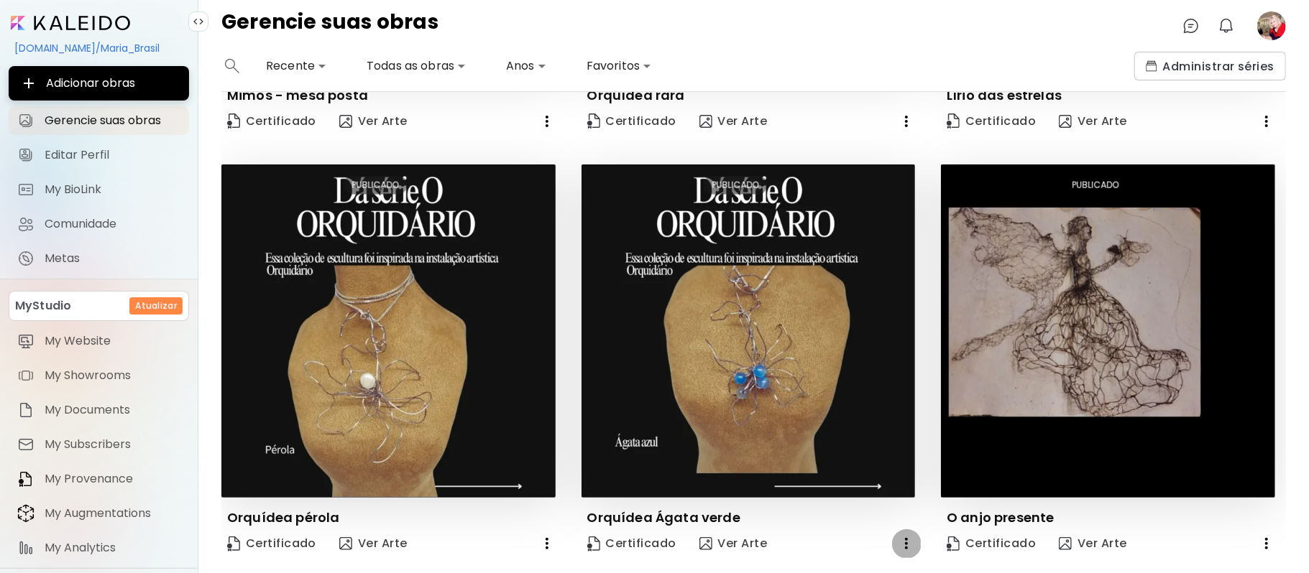
click at [898, 536] on icon "button" at bounding box center [906, 543] width 17 height 17
click at [808, 568] on li "Eliminar" at bounding box center [832, 572] width 197 height 26
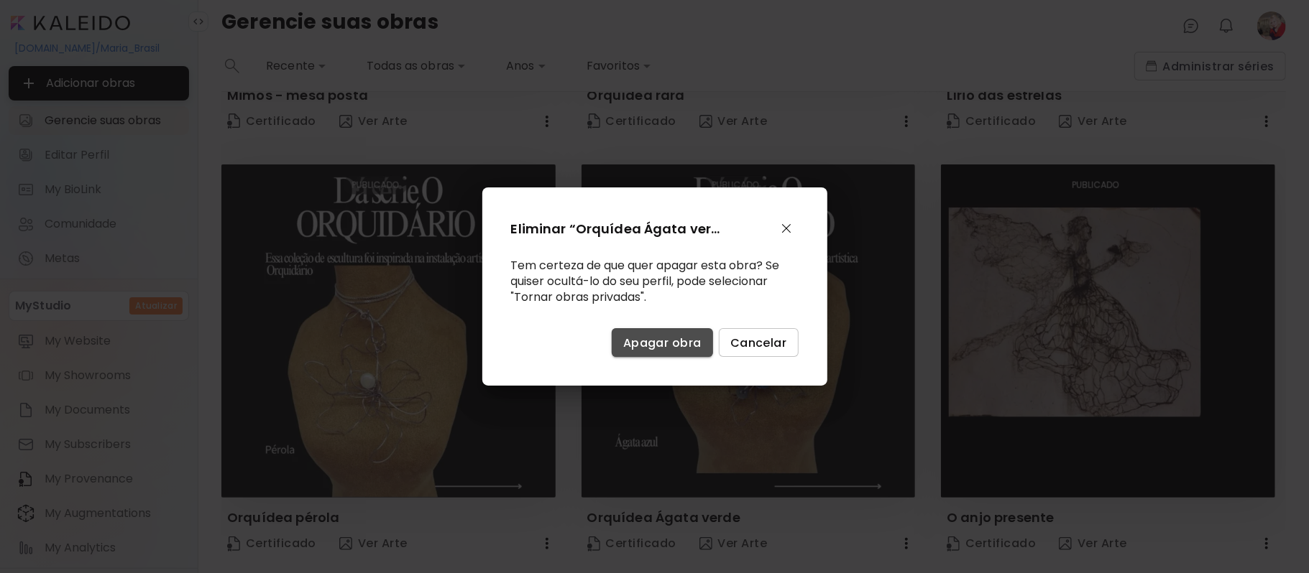
click at [690, 351] on button "Apagar obra" at bounding box center [662, 342] width 101 height 29
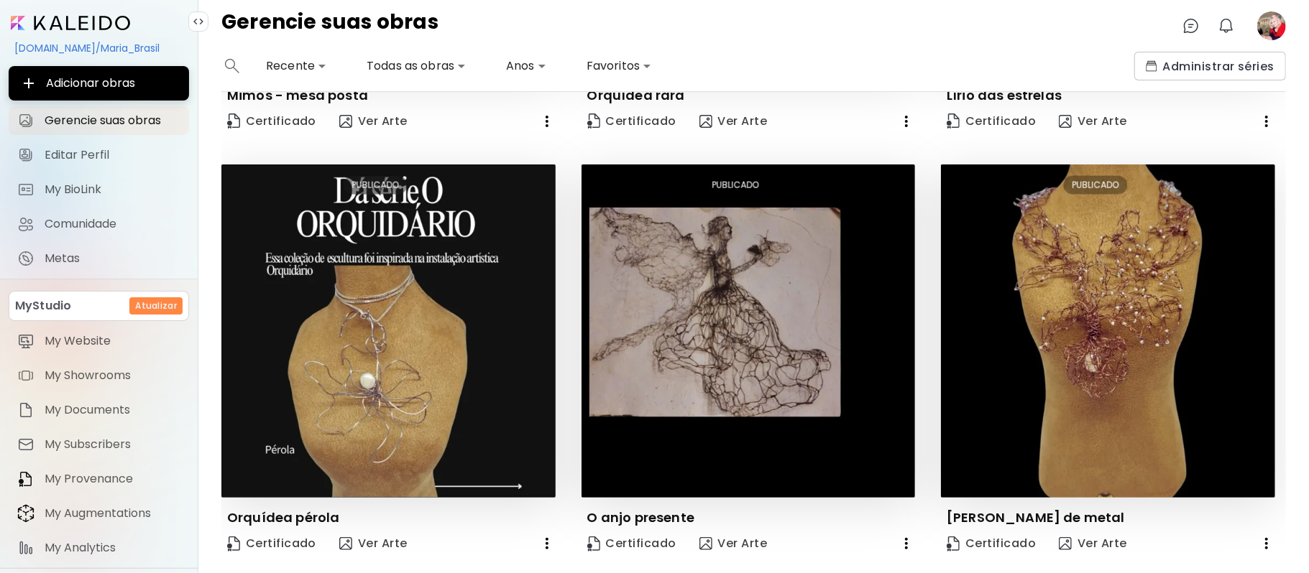
scroll to position [1259, 0]
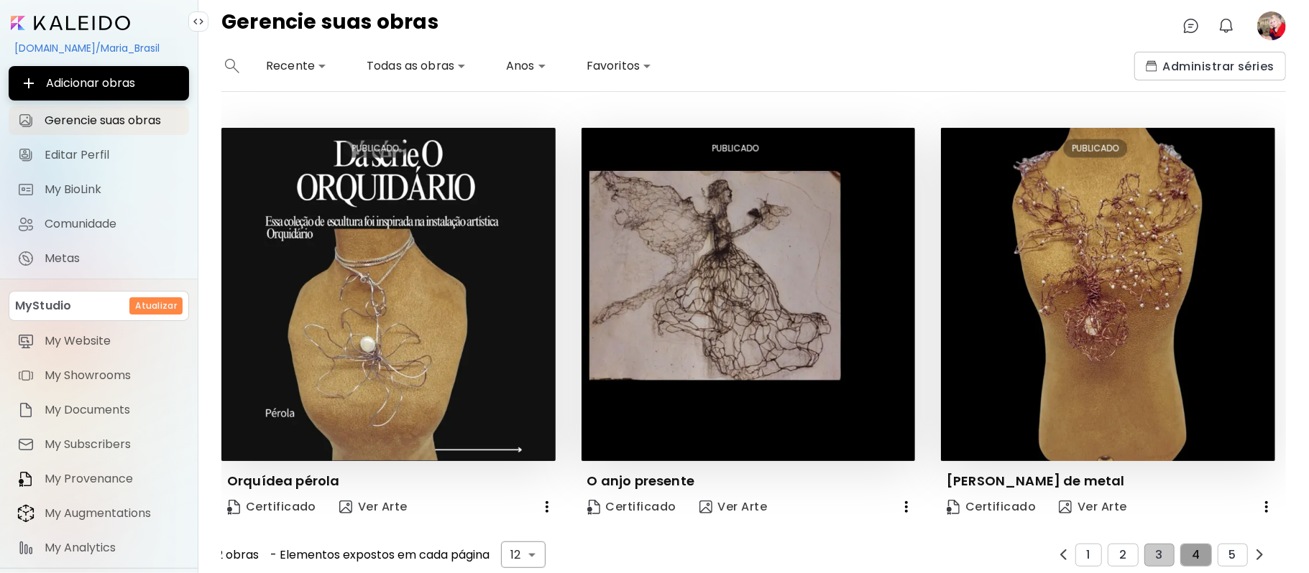
click at [1192, 549] on span "4" at bounding box center [1196, 555] width 8 height 13
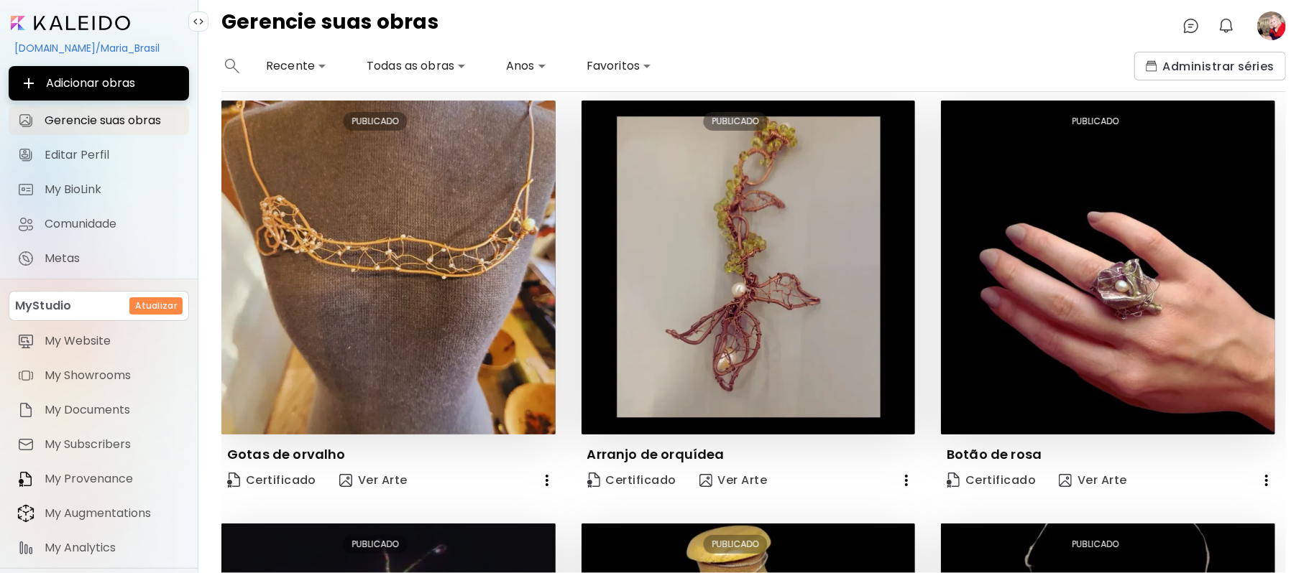
scroll to position [0, 0]
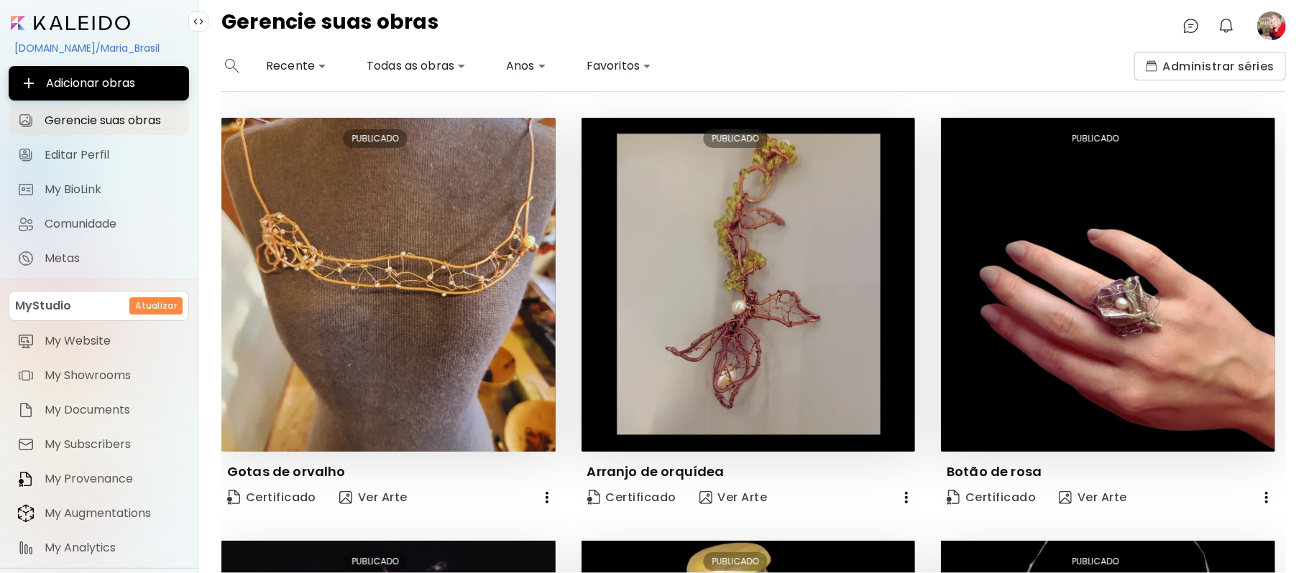
click at [1304, 93] on div "**********" at bounding box center [753, 313] width 1110 height 522
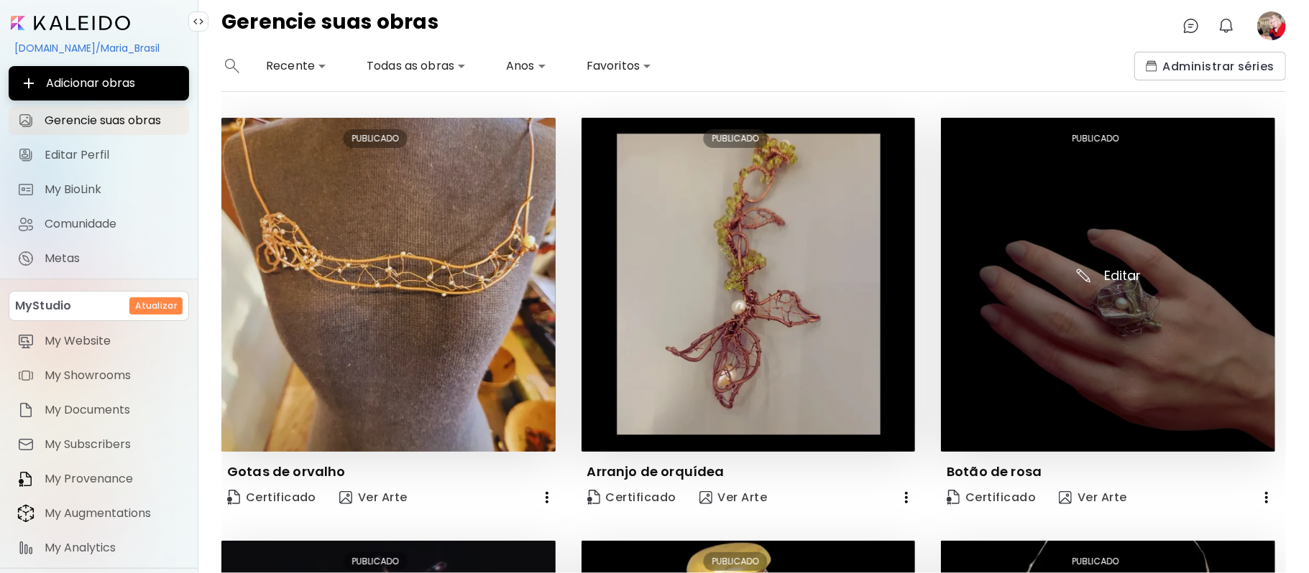
click at [992, 305] on img at bounding box center [1108, 285] width 334 height 334
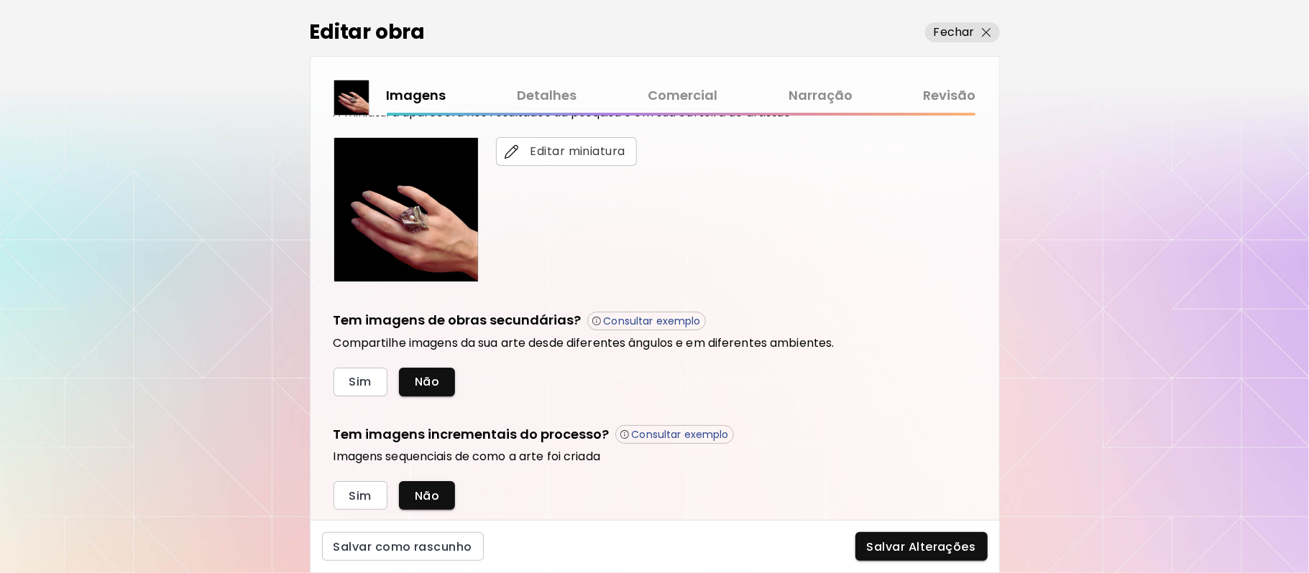
scroll to position [311, 0]
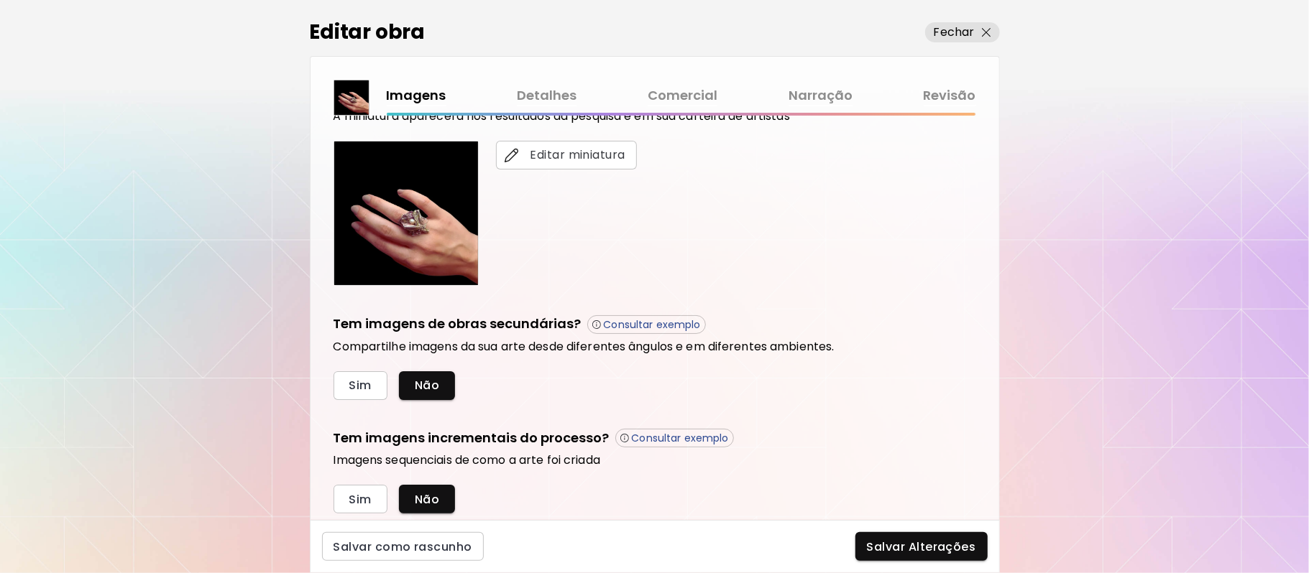
click at [986, 404] on div "Carregar imagem principal Esta é a primeira imagem exibida na exposição de arte…" at bounding box center [654, 318] width 688 height 405
click at [361, 386] on span "Sim" at bounding box center [360, 385] width 22 height 15
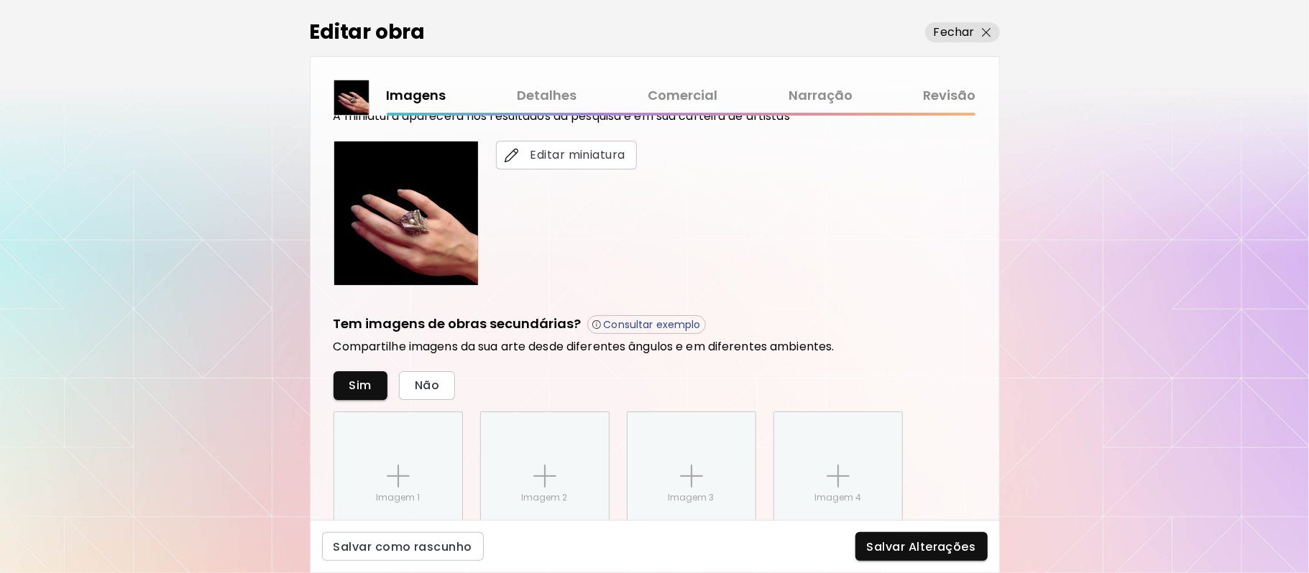
scroll to position [497, 0]
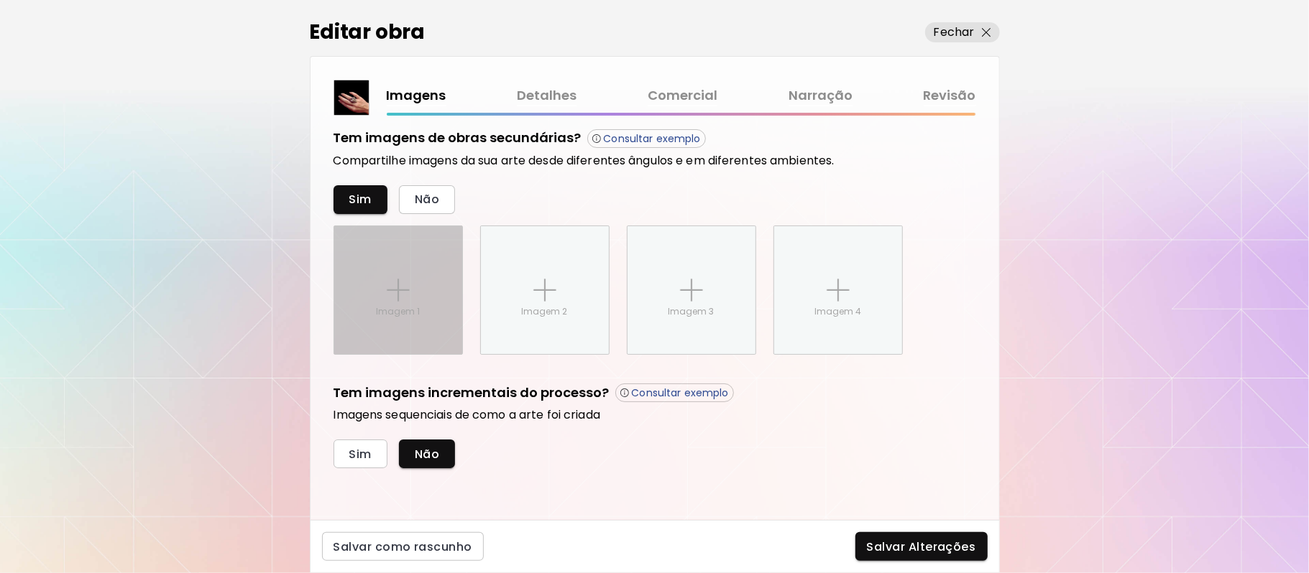
click at [394, 280] on img at bounding box center [398, 290] width 23 height 23
click at [0, 0] on input "Imagem 1" at bounding box center [0, 0] width 0 height 0
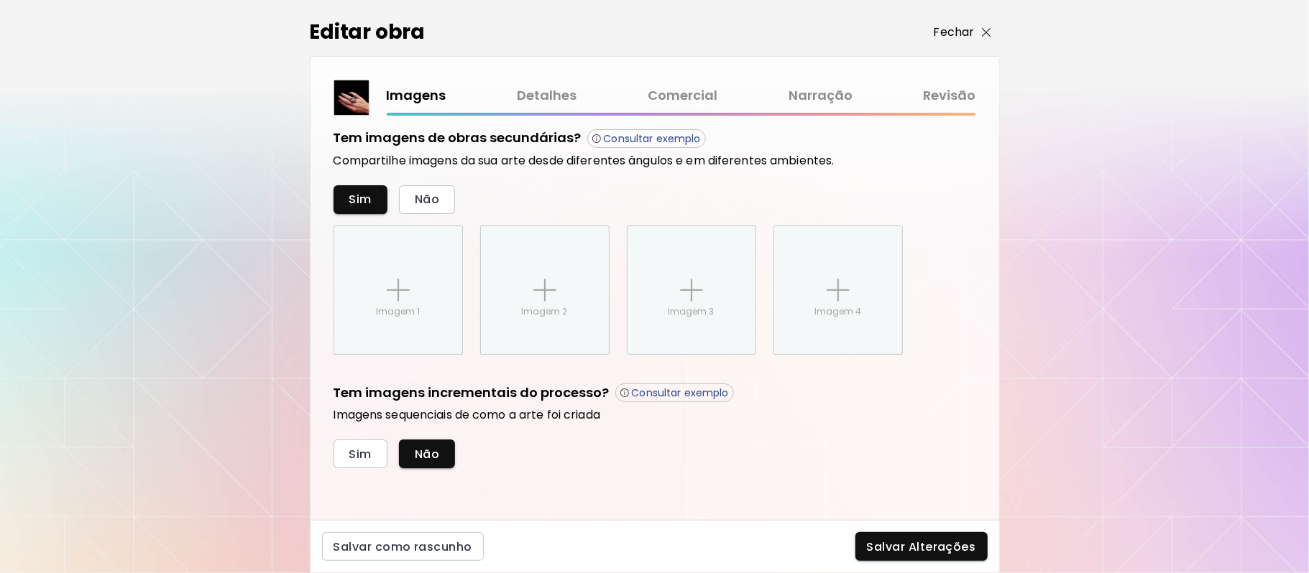
click at [972, 32] on p "Fechar" at bounding box center [954, 32] width 41 height 17
